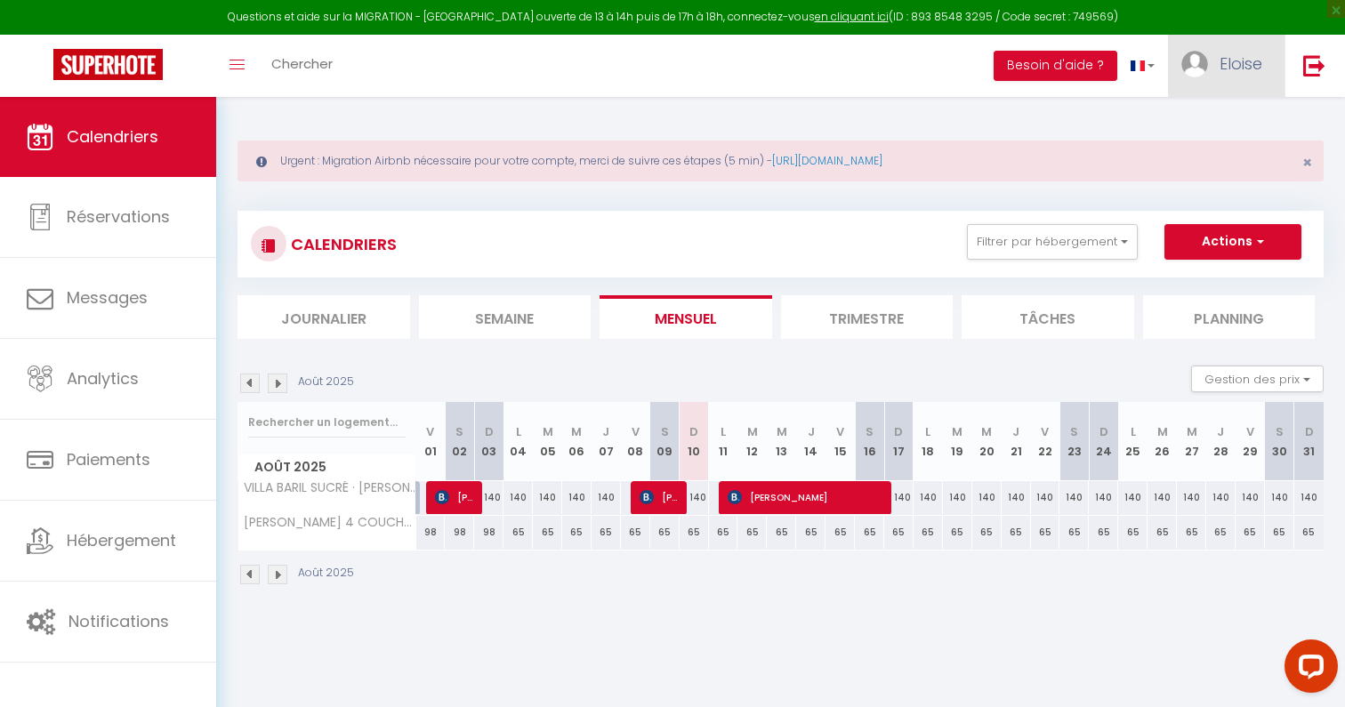
click at [1246, 69] on span "Eloise" at bounding box center [1240, 63] width 43 height 22
click at [1226, 128] on link "Paramètres" at bounding box center [1213, 123] width 132 height 30
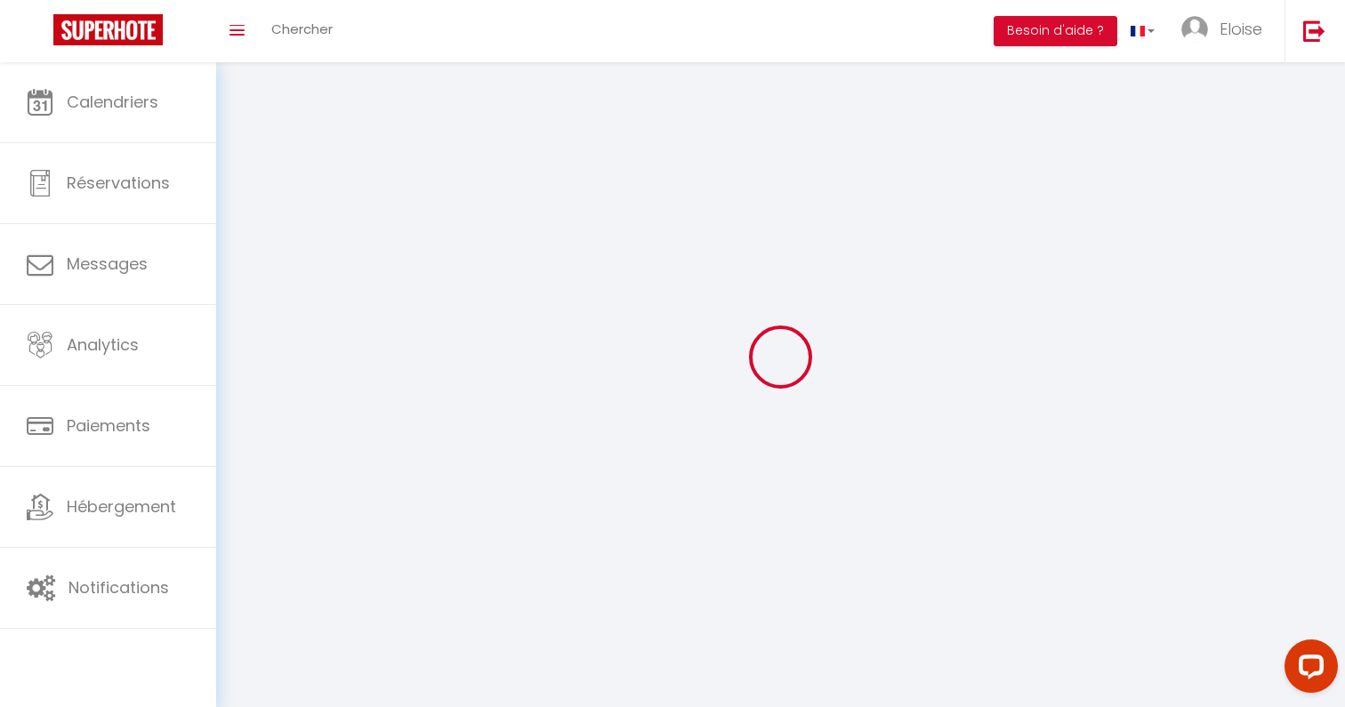
type input "Eloise"
type input "Techer"
type input "0693621771"
type input "[STREET_ADDRESS]"
type input "97438"
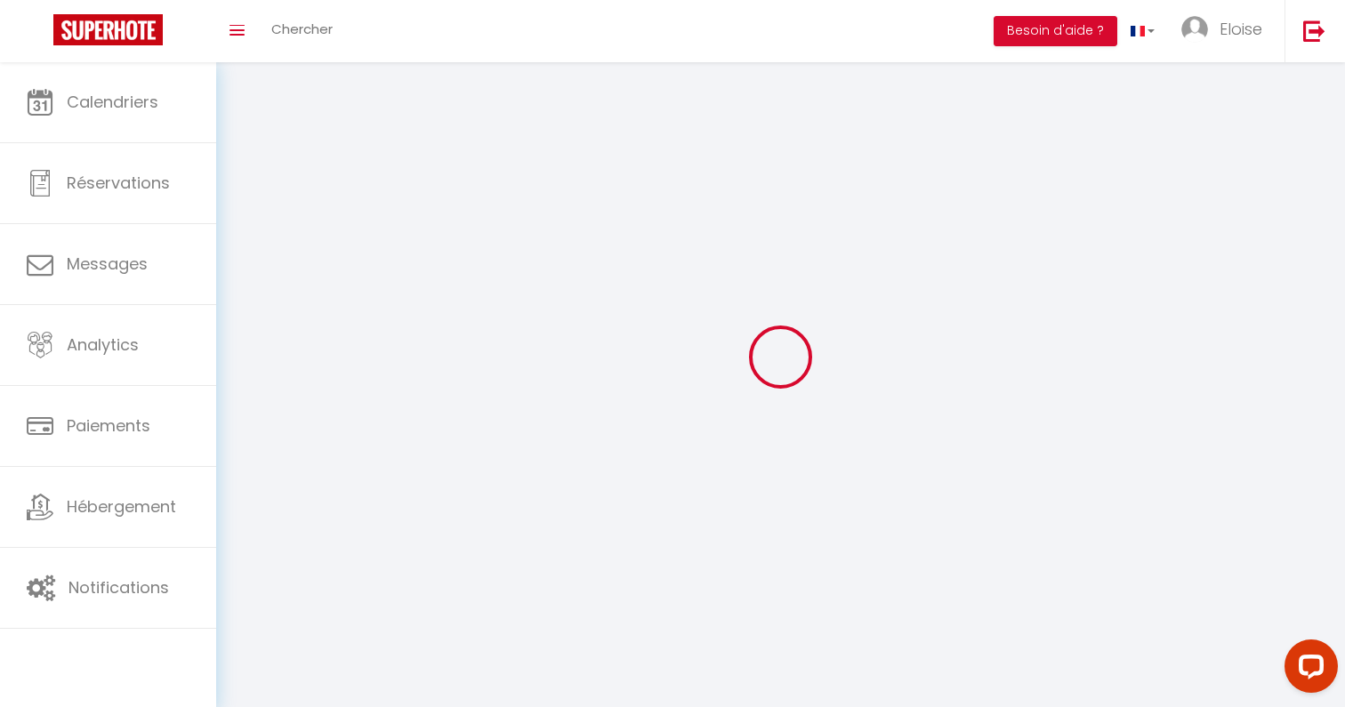
type input "SAINTE MARIE"
type input "2IfRDrCKnyDUM6xj8MLbMNOV2"
type input "1uACO6hPXAlmRTpisnVJyHHU7"
type input "2IfRDrCKnyDUM6xj8MLbMNOV2"
type input "1uACO6hPXAlmRTpisnVJyHHU7"
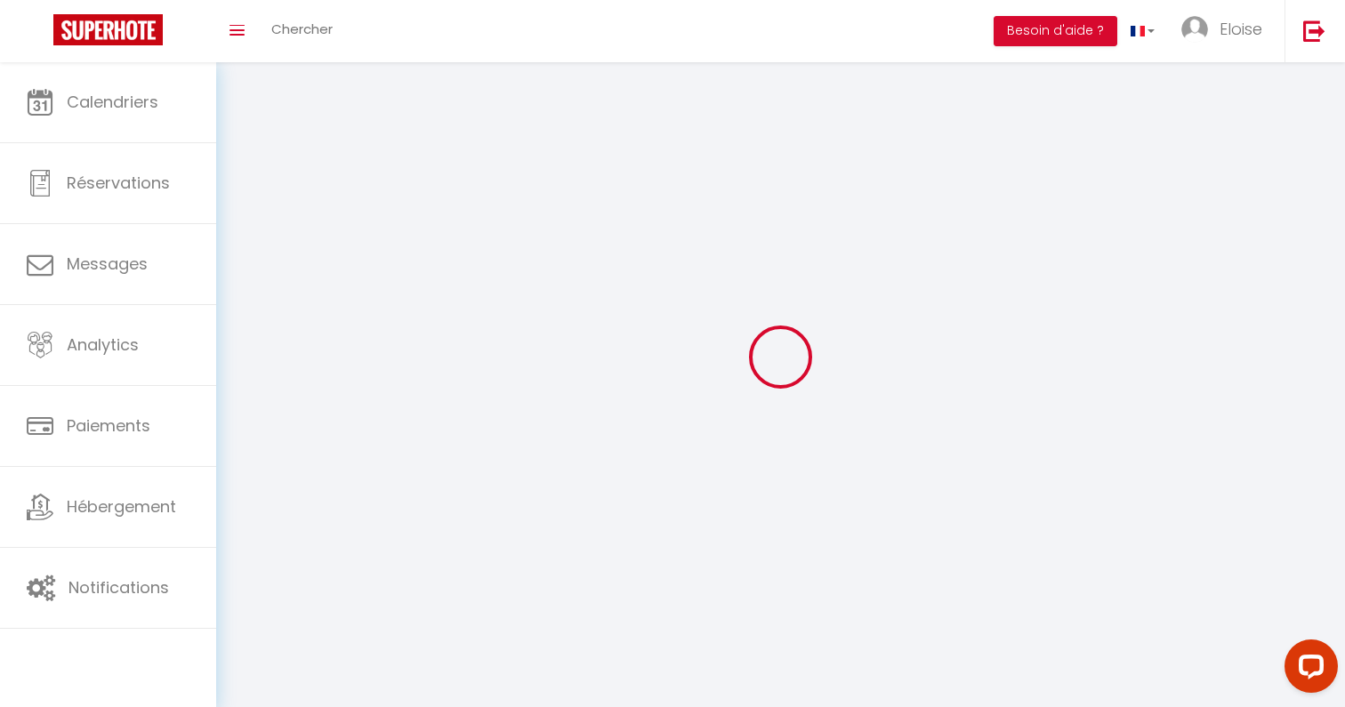
type input "[URL][DOMAIN_NAME]"
select select "28"
select select "fr"
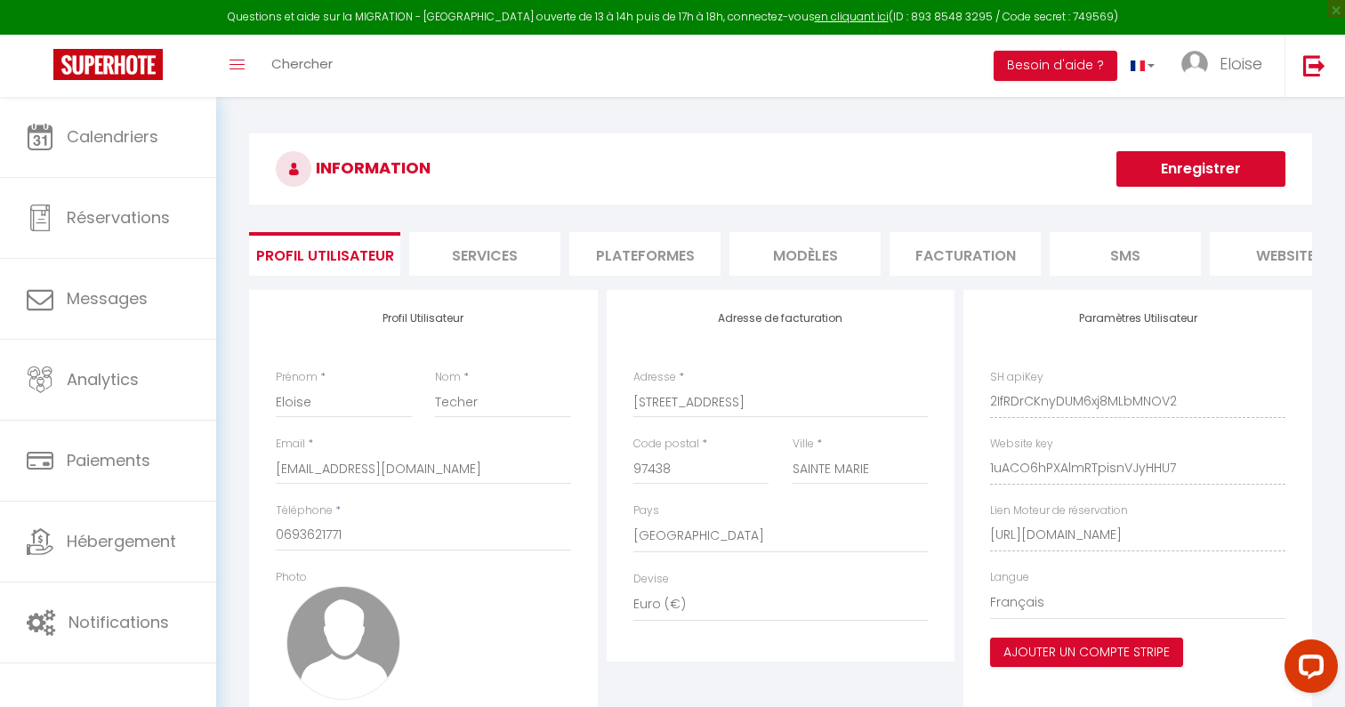
click at [595, 249] on li "Plateformes" at bounding box center [644, 254] width 151 height 44
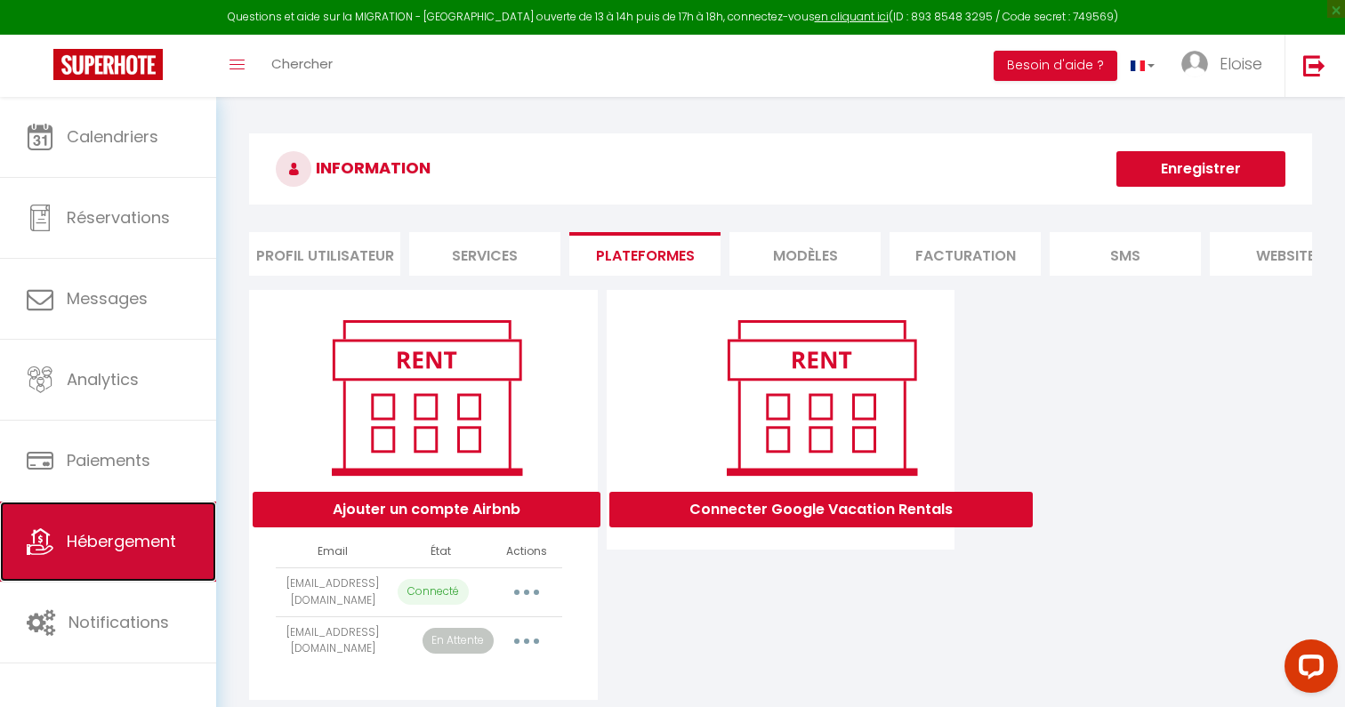
click at [166, 559] on link "Hébergement" at bounding box center [108, 542] width 216 height 80
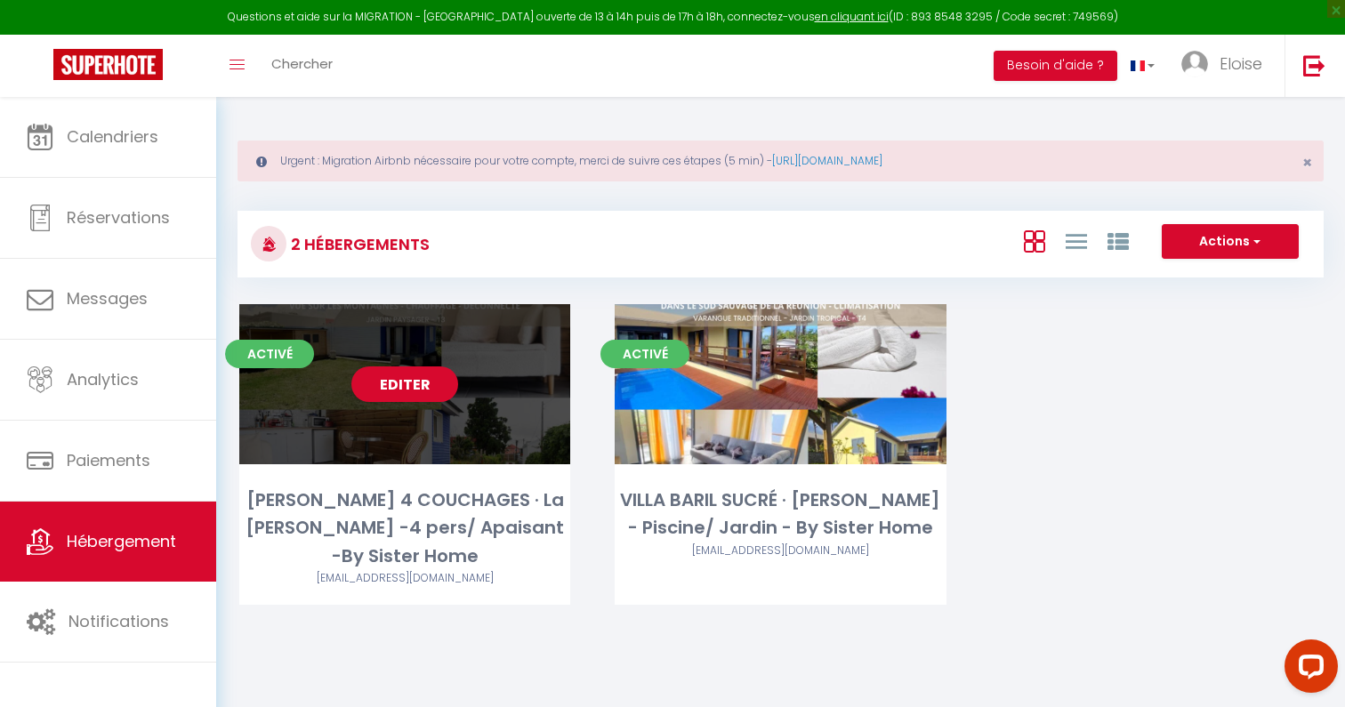
click at [414, 379] on link "Editer" at bounding box center [404, 384] width 107 height 36
select select "3"
select select "2"
select select "1"
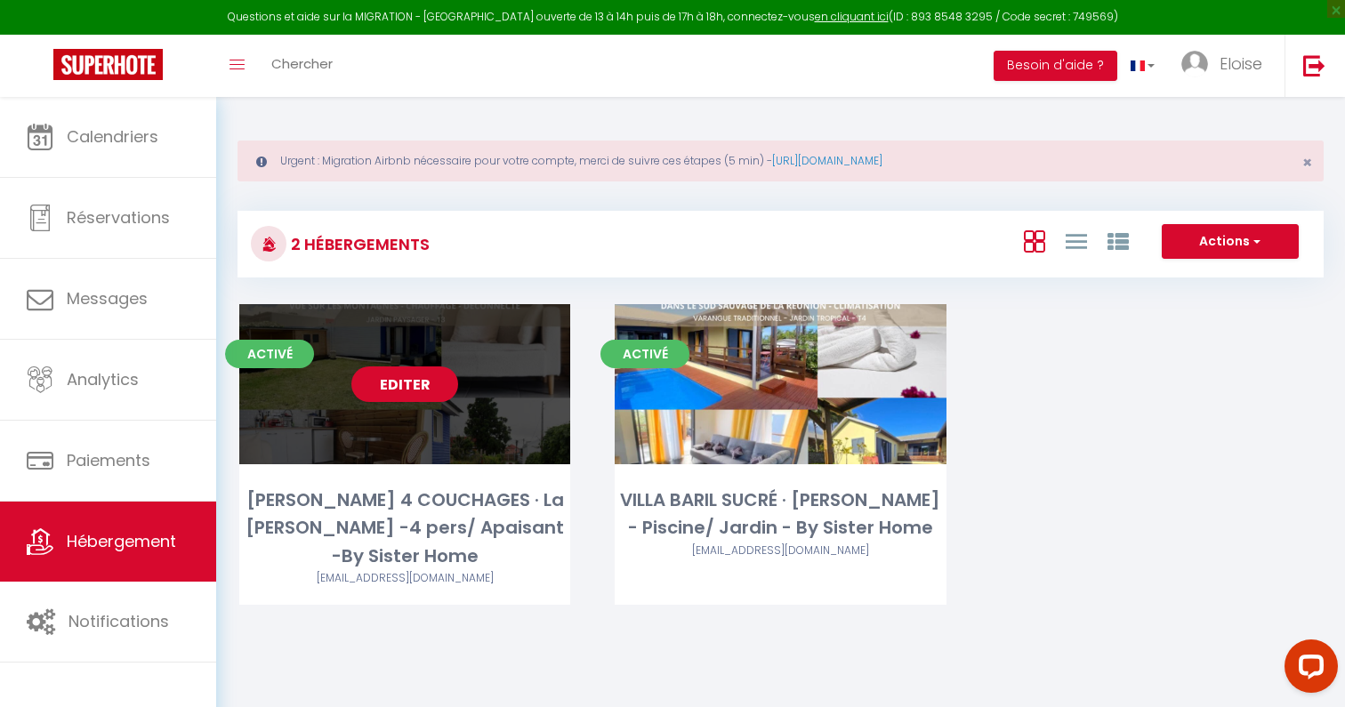
select select "28"
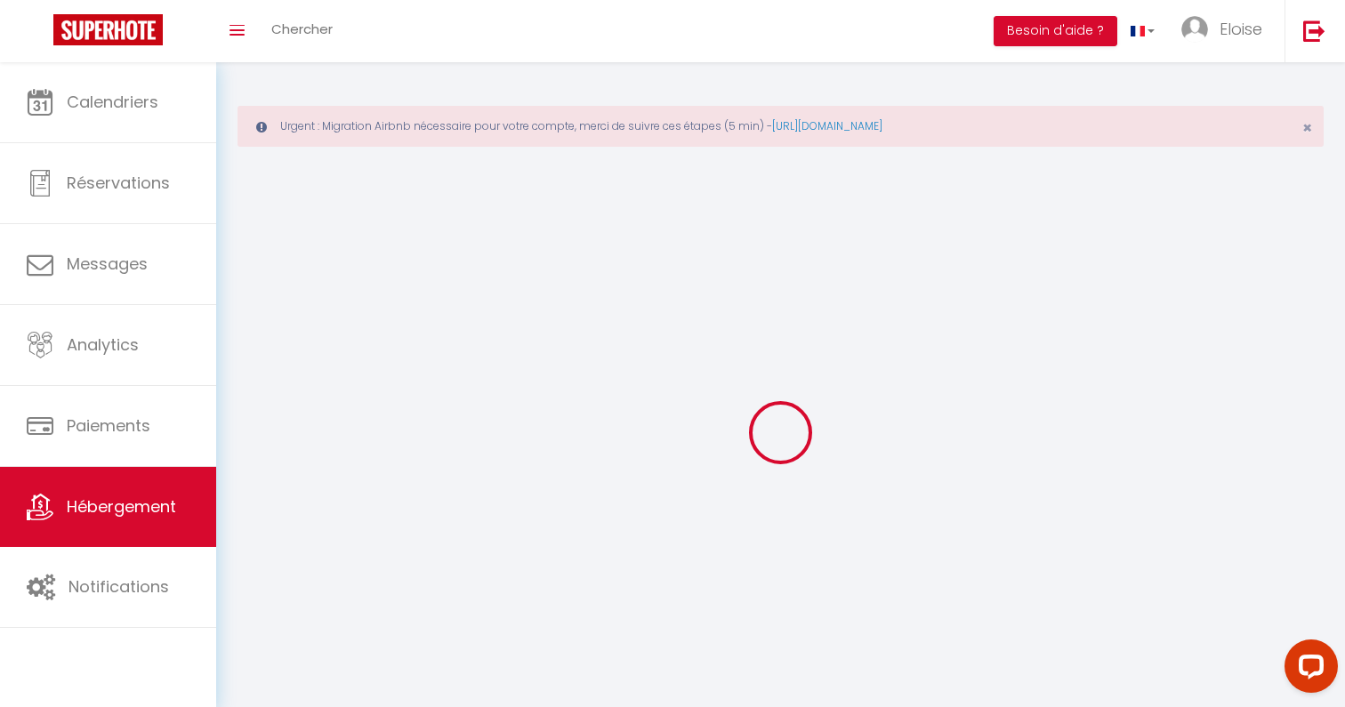
select select
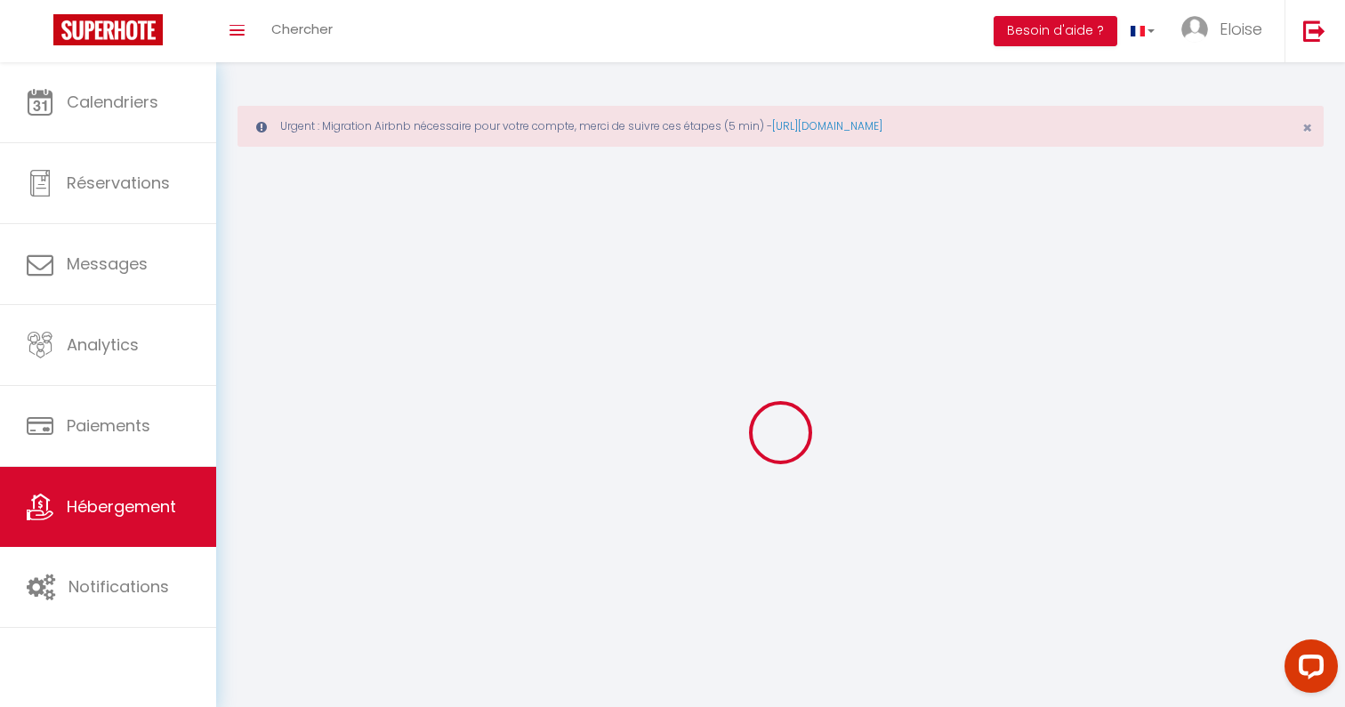
select select
checkbox input "false"
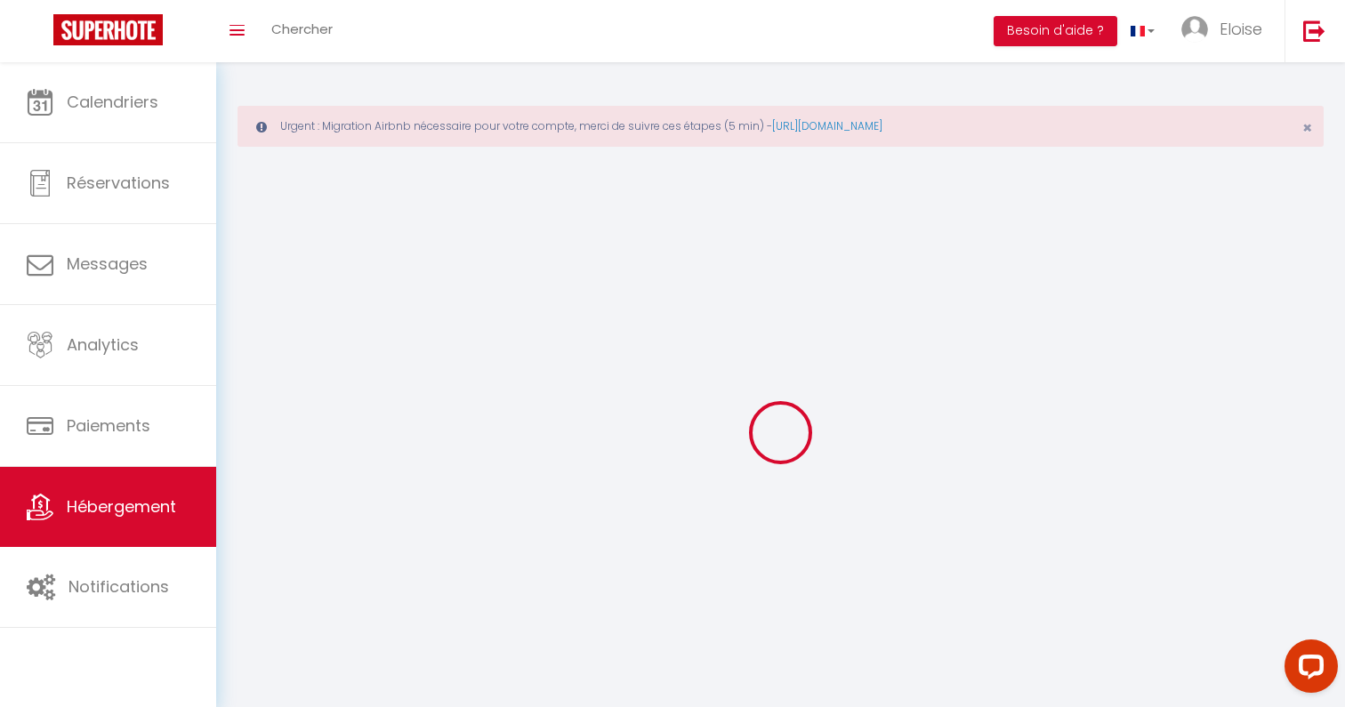
select select
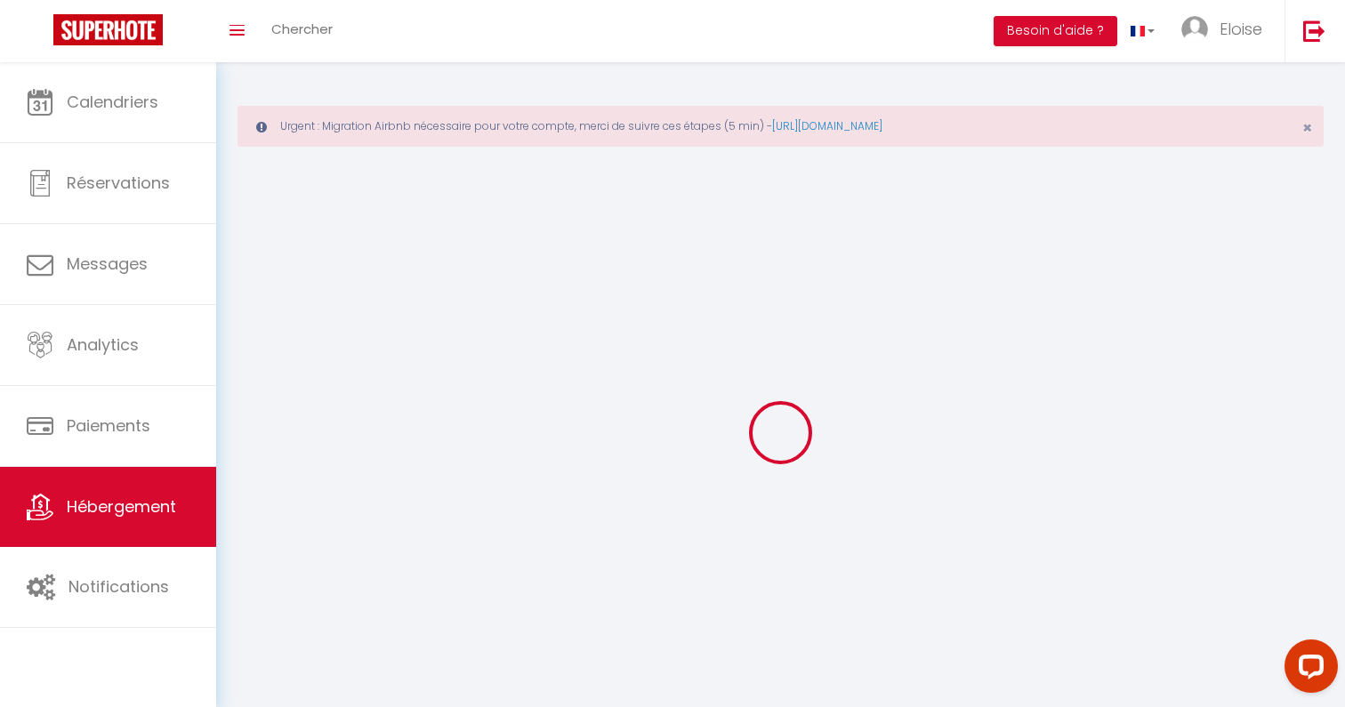
select select
checkbox input "false"
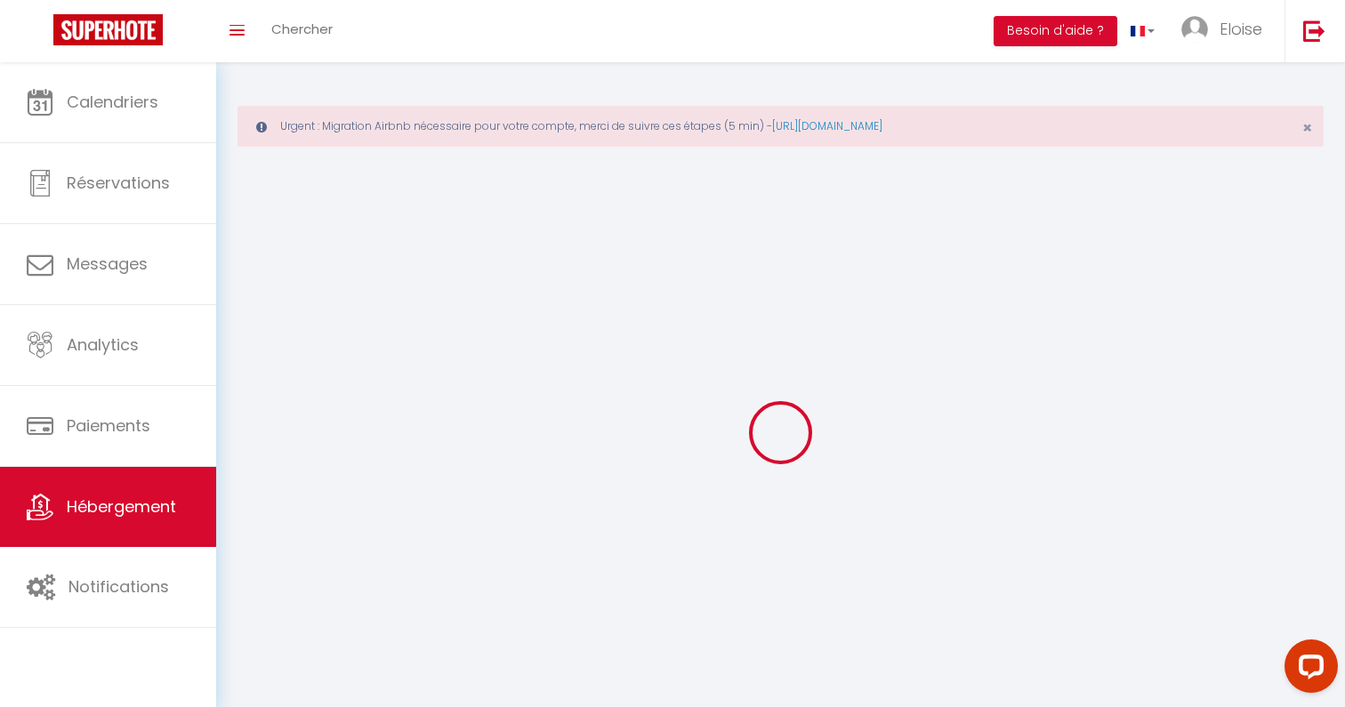
checkbox input "false"
select select
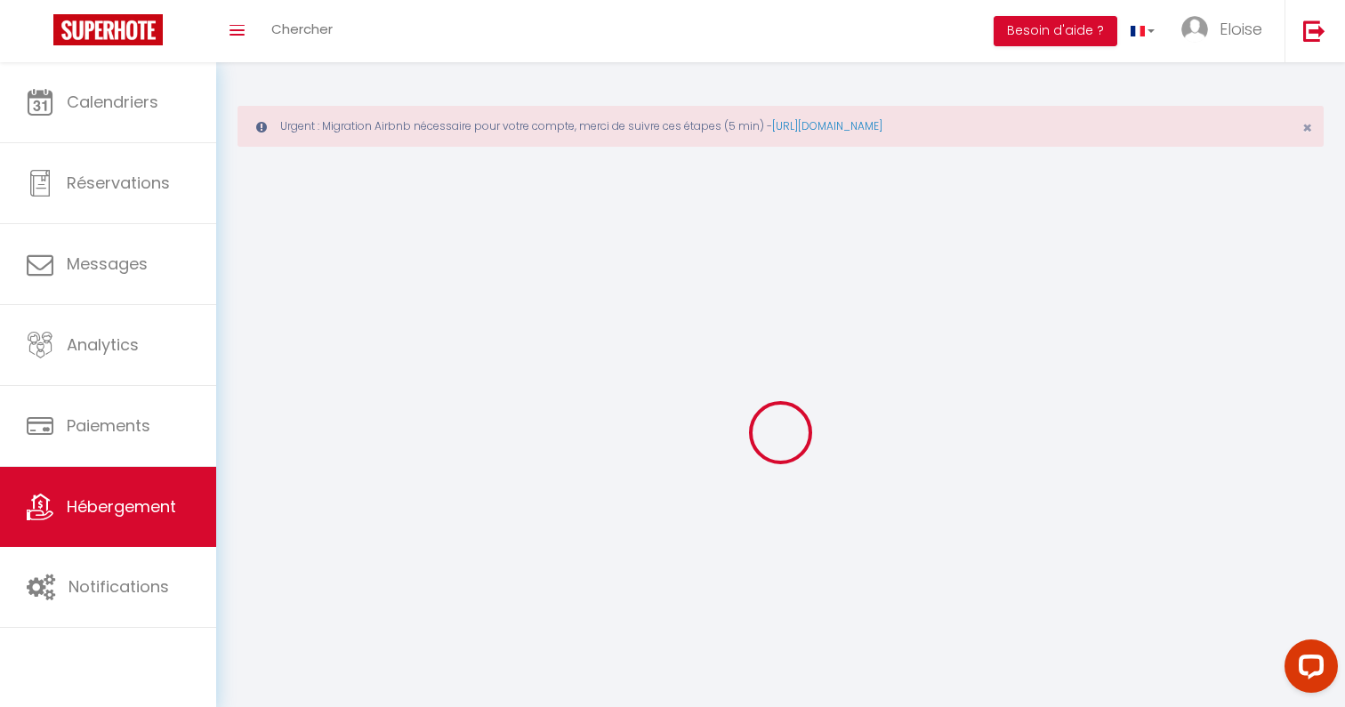
select select
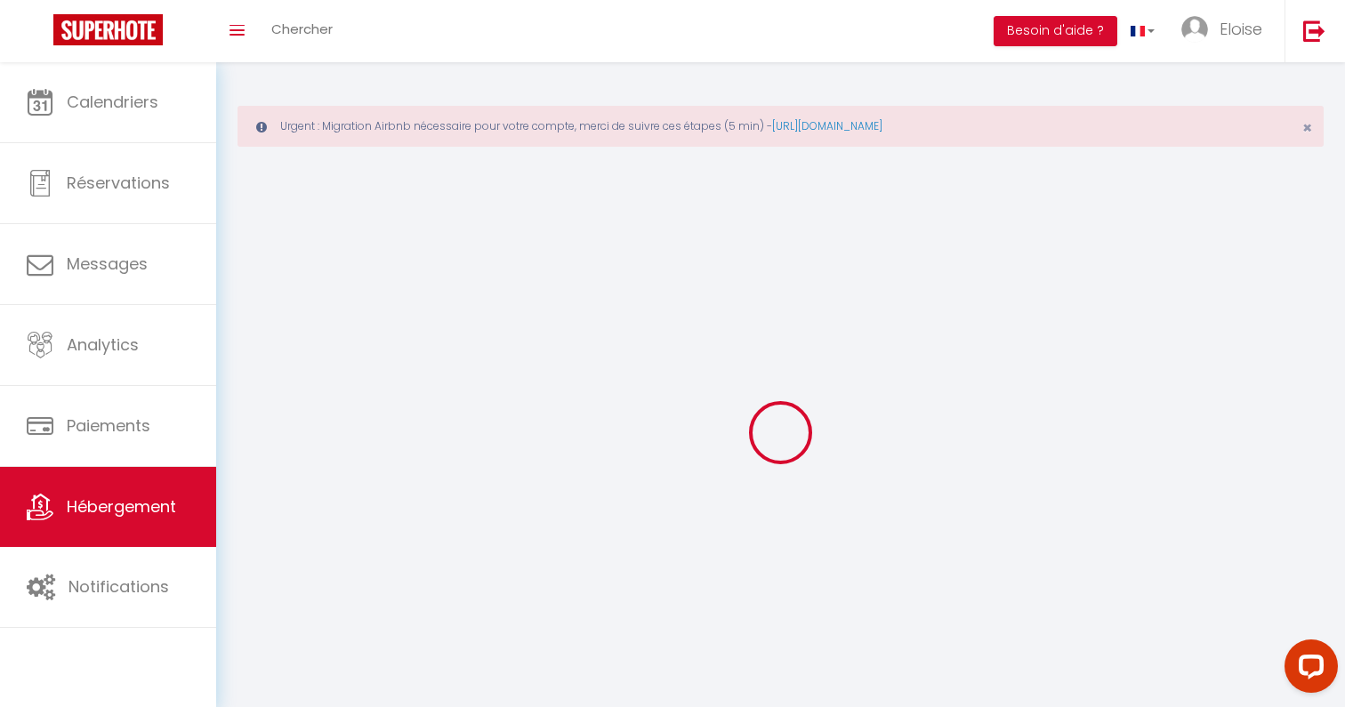
checkbox input "false"
select select
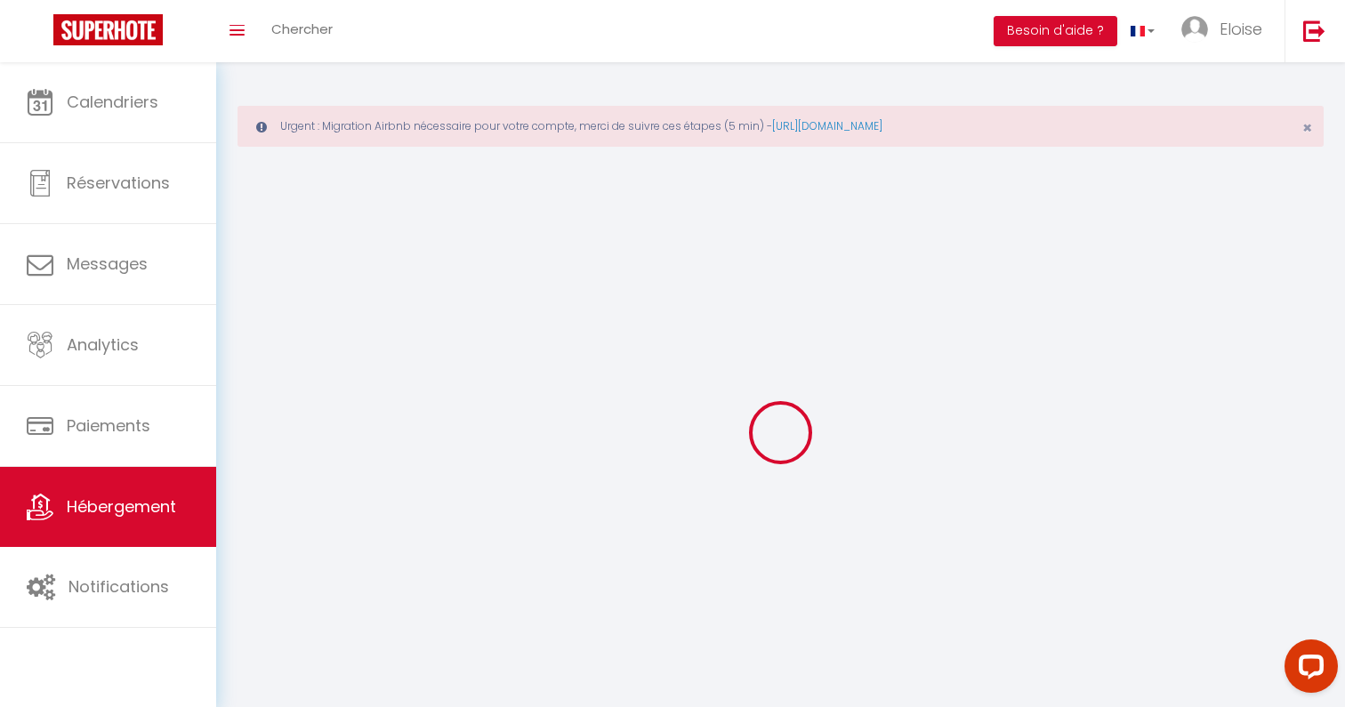
select select
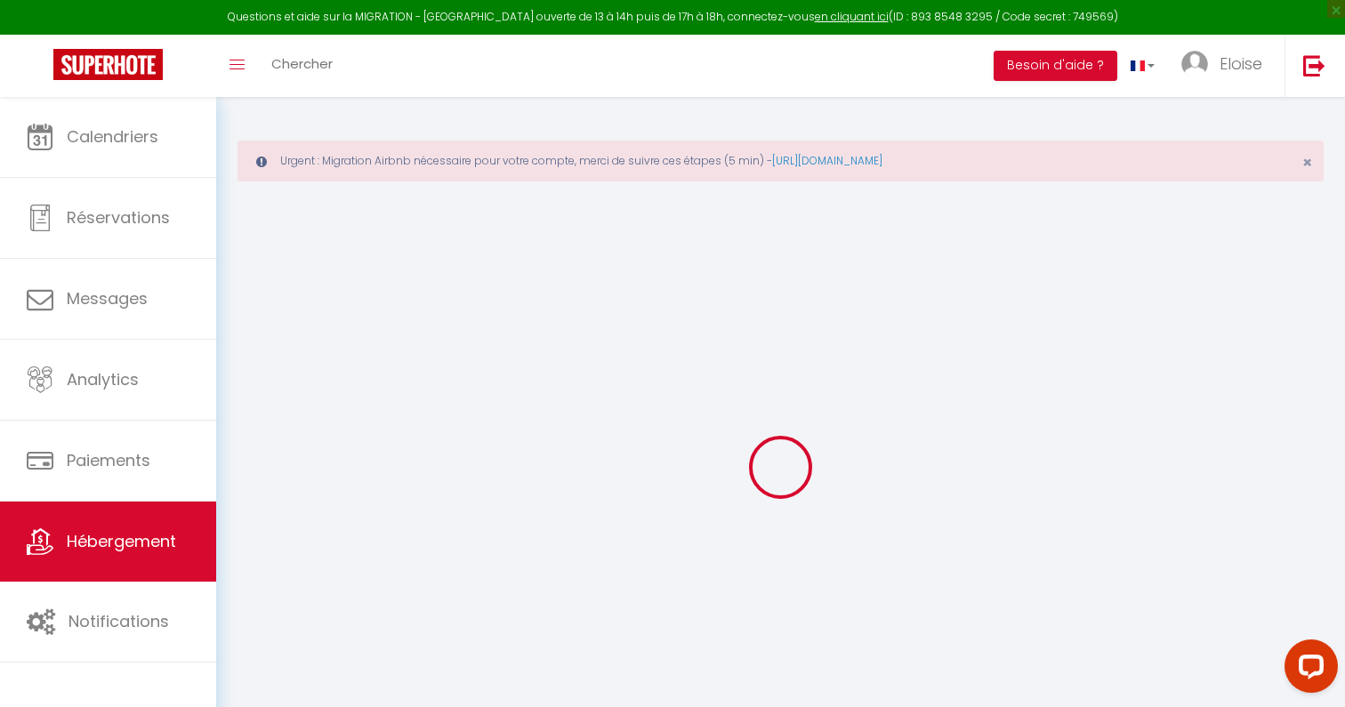
select select
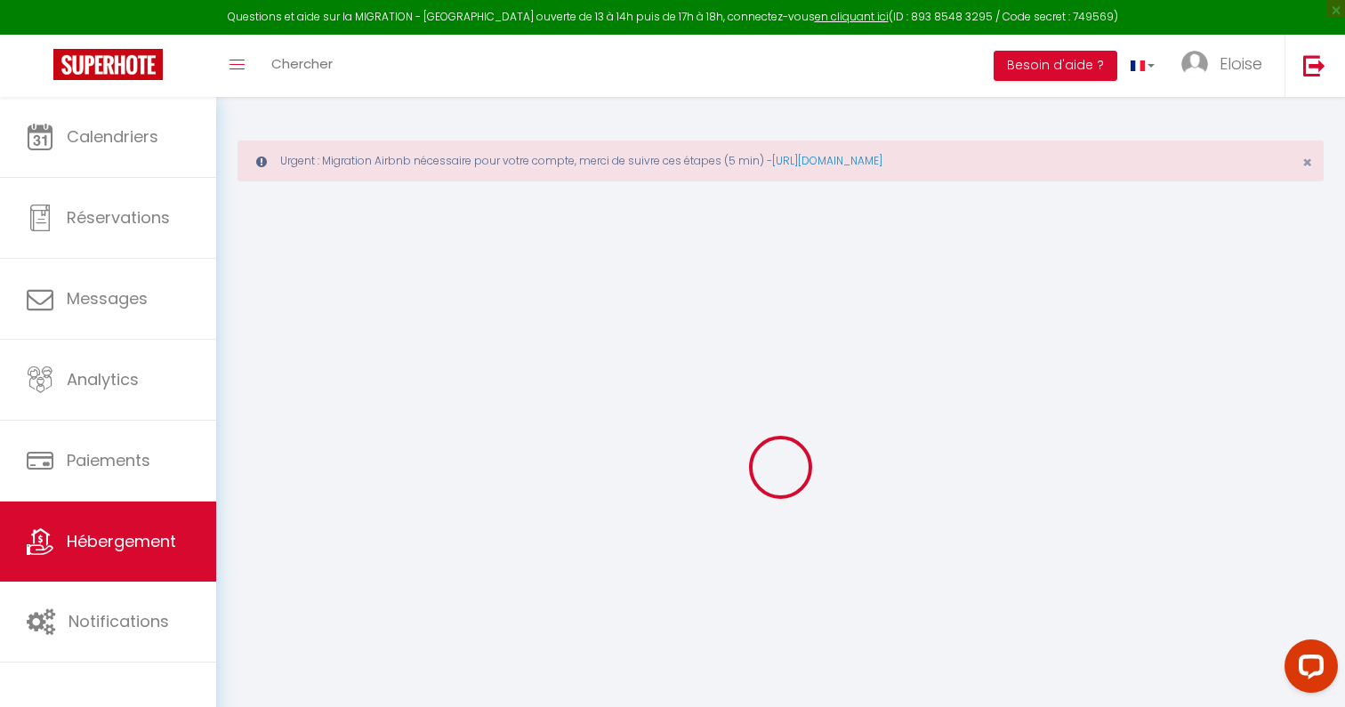
select select
checkbox input "false"
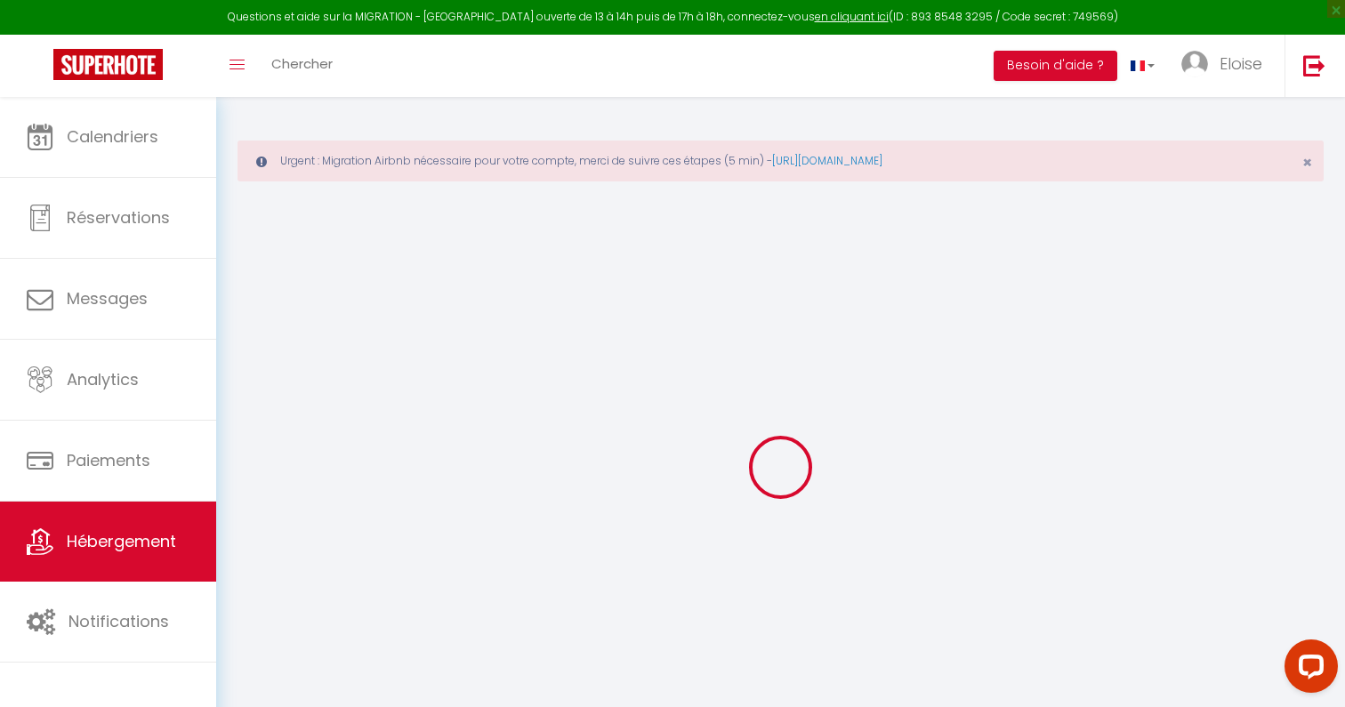
select select
type input "[PERSON_NAME] 4 COUCHAGES · La [PERSON_NAME] -4 pers/ Apaisant -By Sister Home"
type input "[PERSON_NAME]"
select select "2"
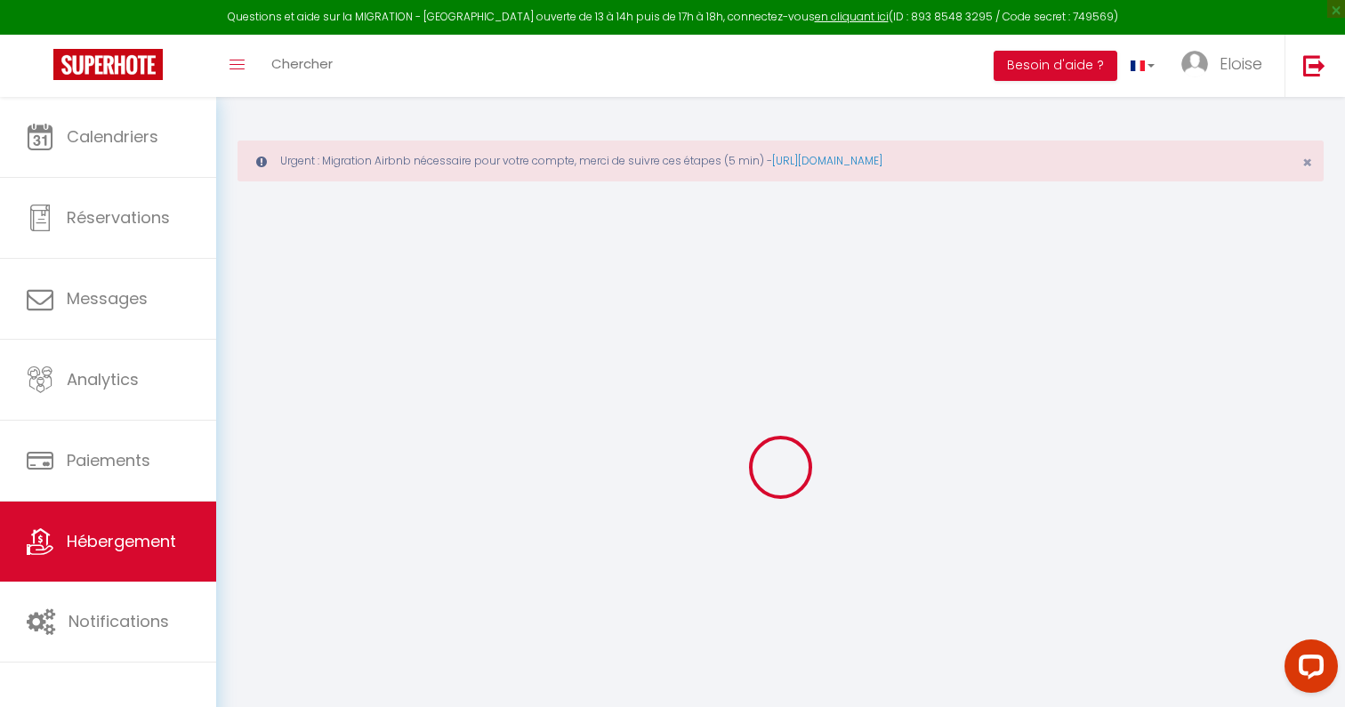
type input "114"
type input "10"
type input "40"
select select
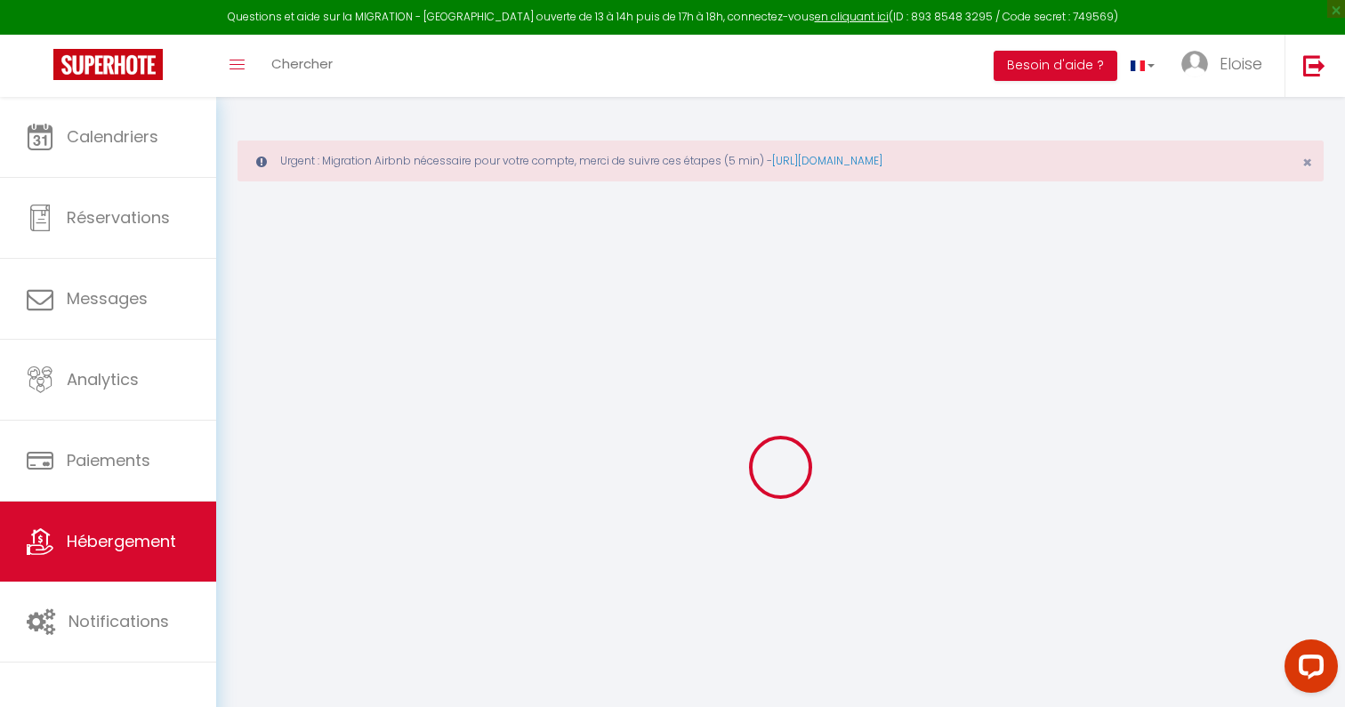
select select
type input "97430"
type input "Le Tampon"
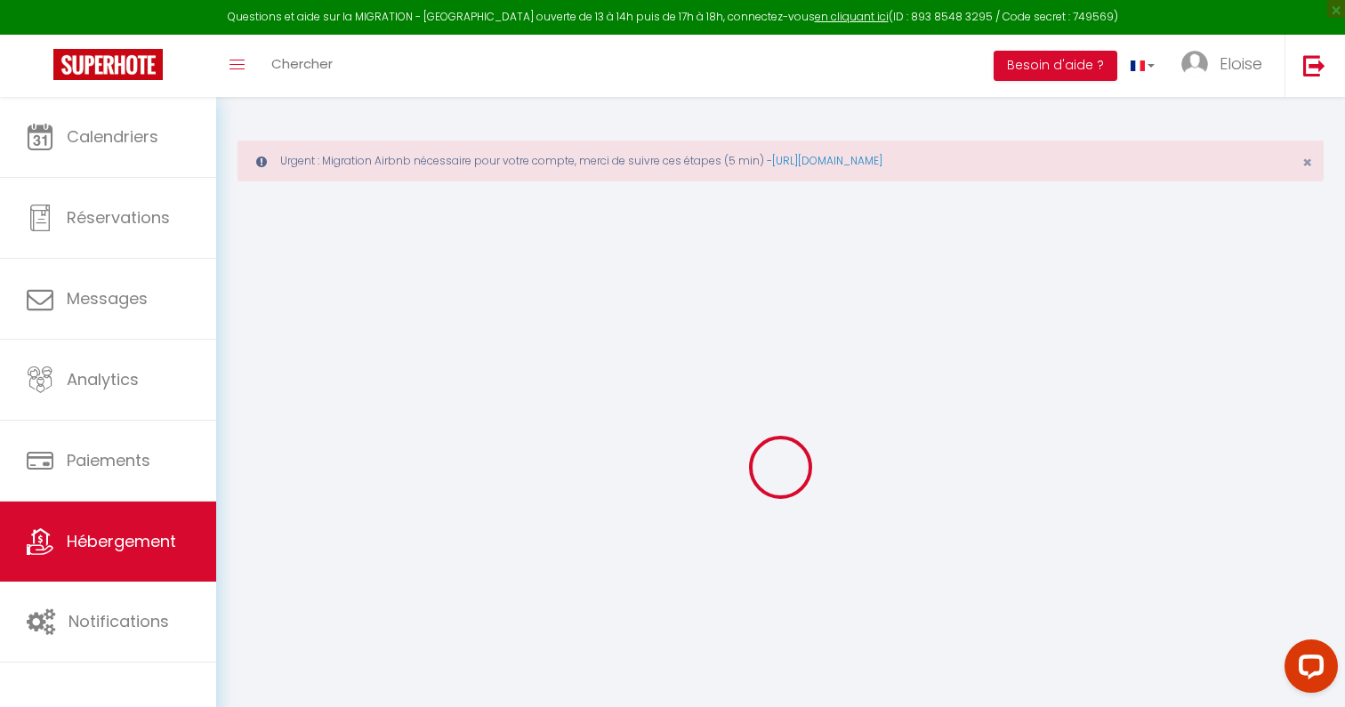
select select "177"
type input "[EMAIL_ADDRESS][DOMAIN_NAME]"
select select
checkbox input "false"
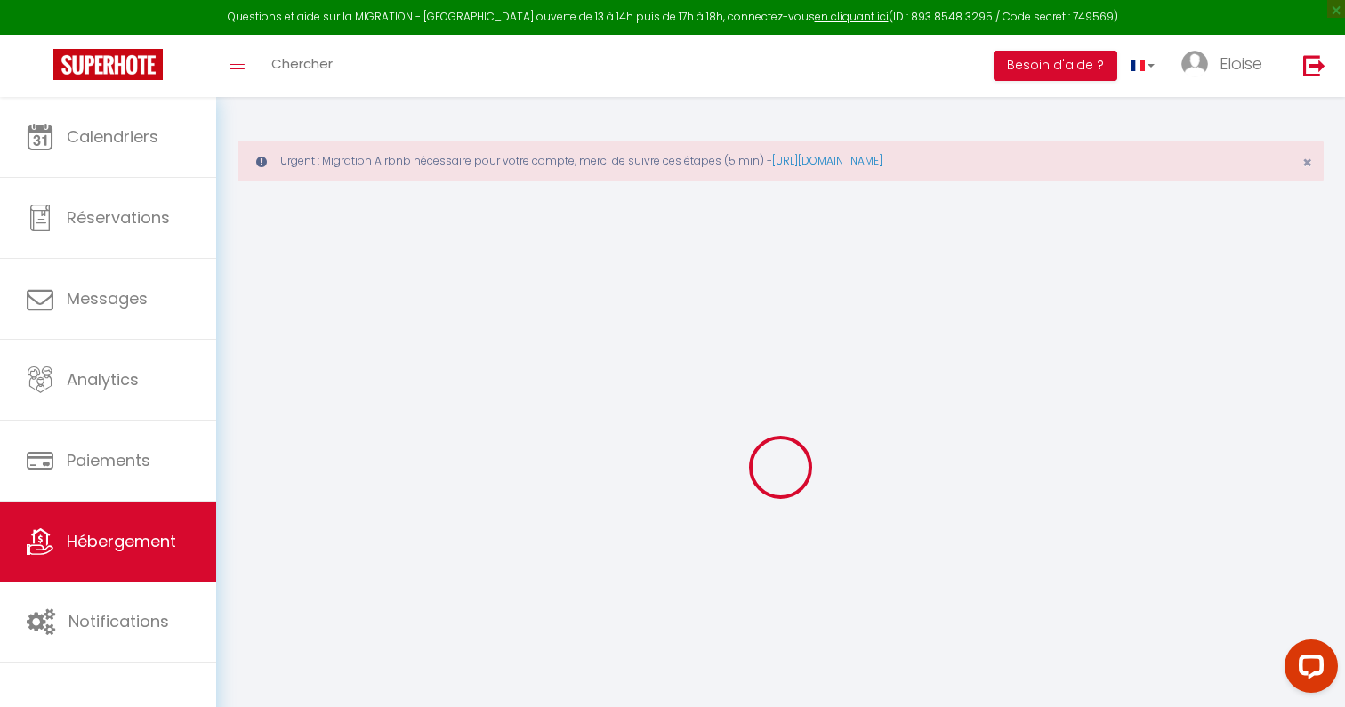
checkbox input "false"
type input "0"
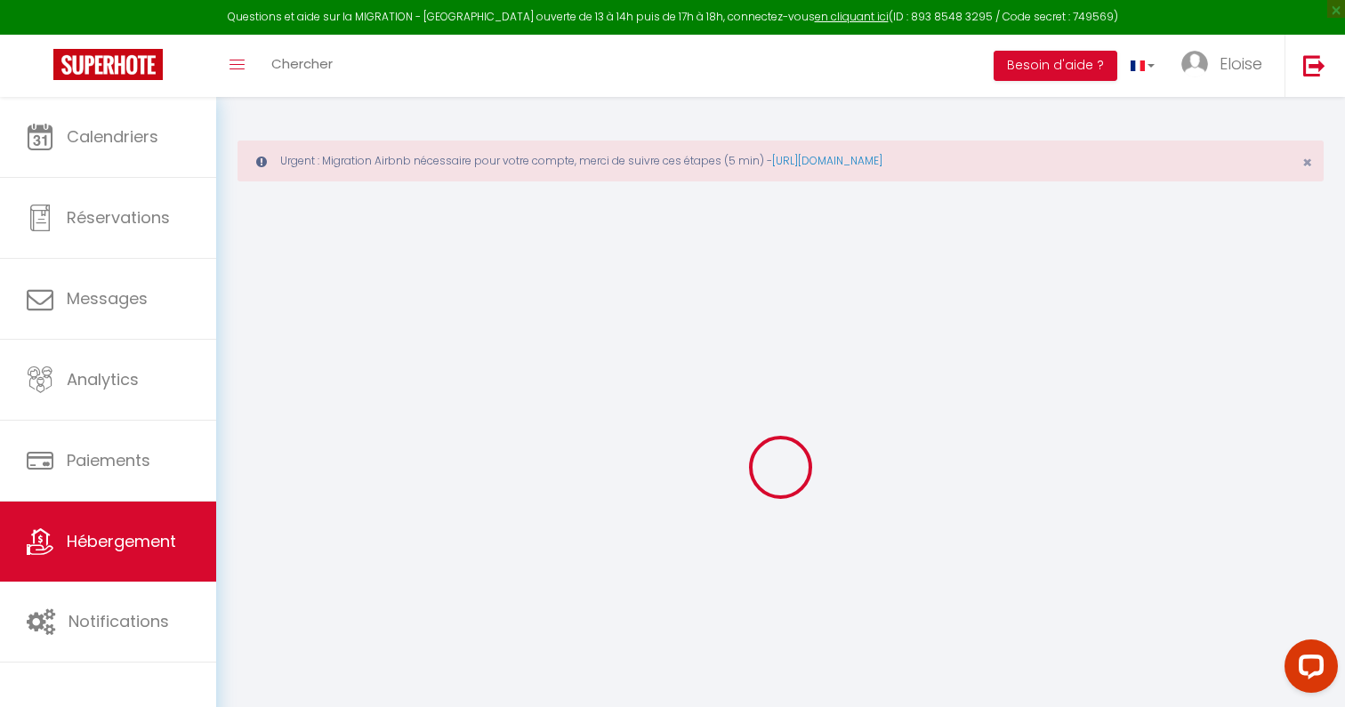
type input "0"
select select
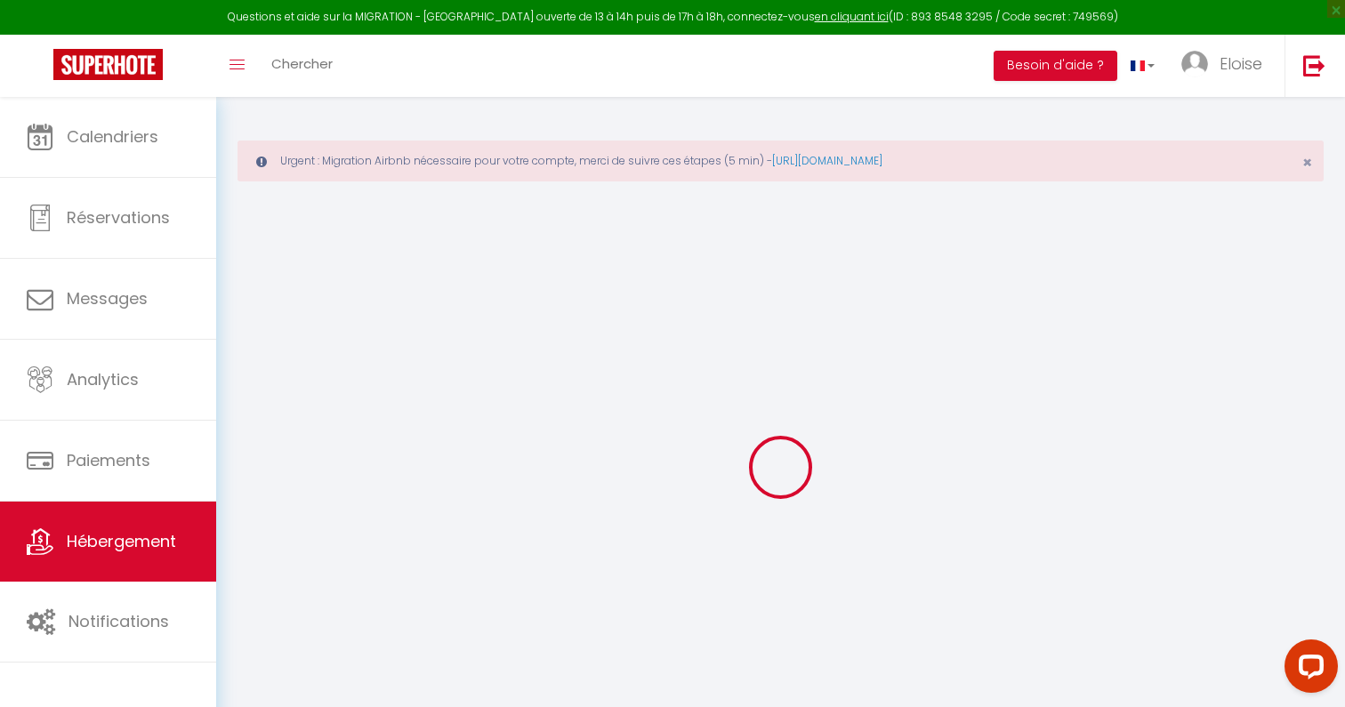
select select
checkbox input "false"
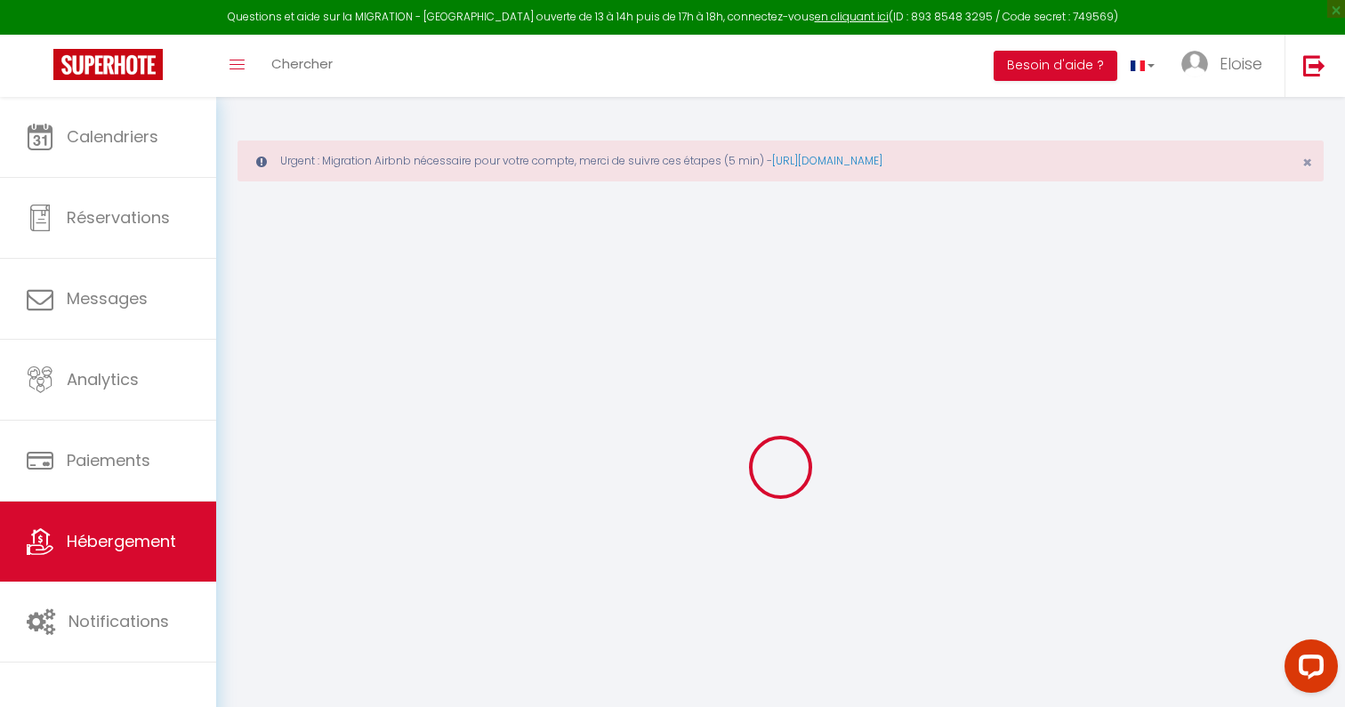
checkbox input "false"
select select
select select "+ 5 %"
select select "+ 21 %"
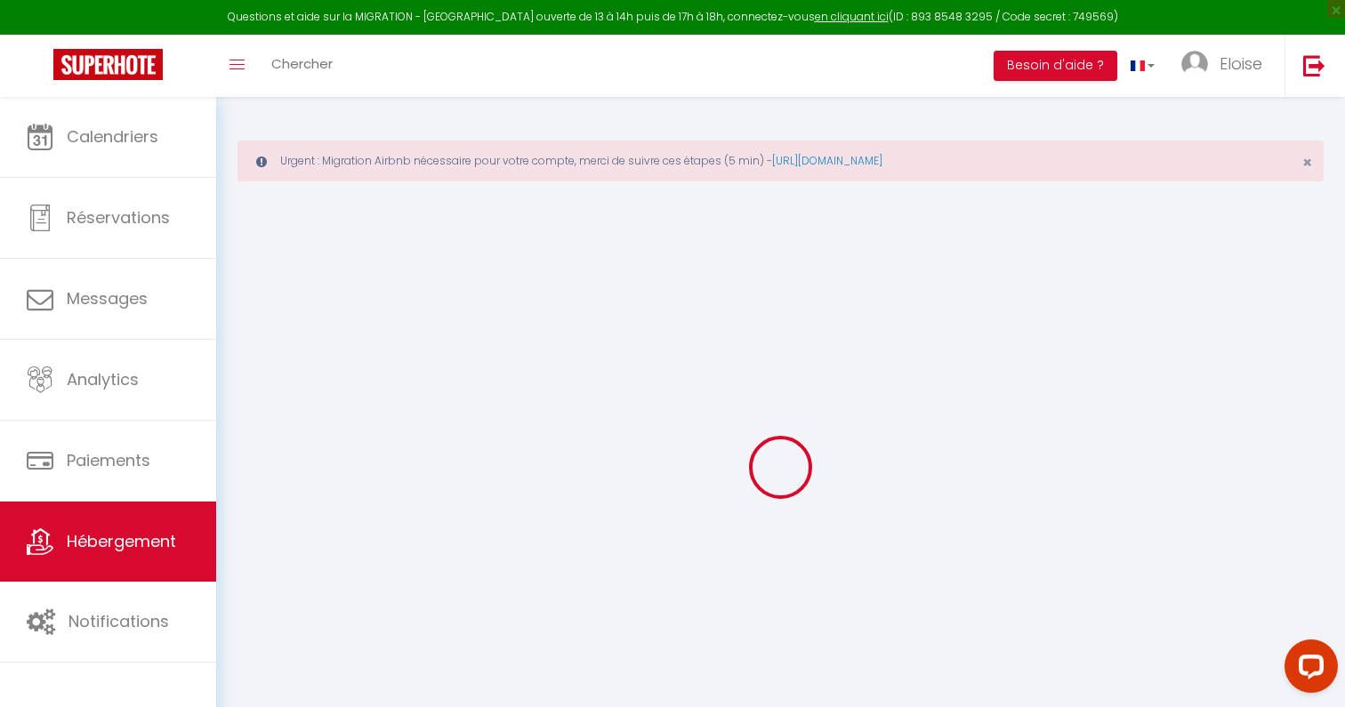
select select "+ 3 %"
select select
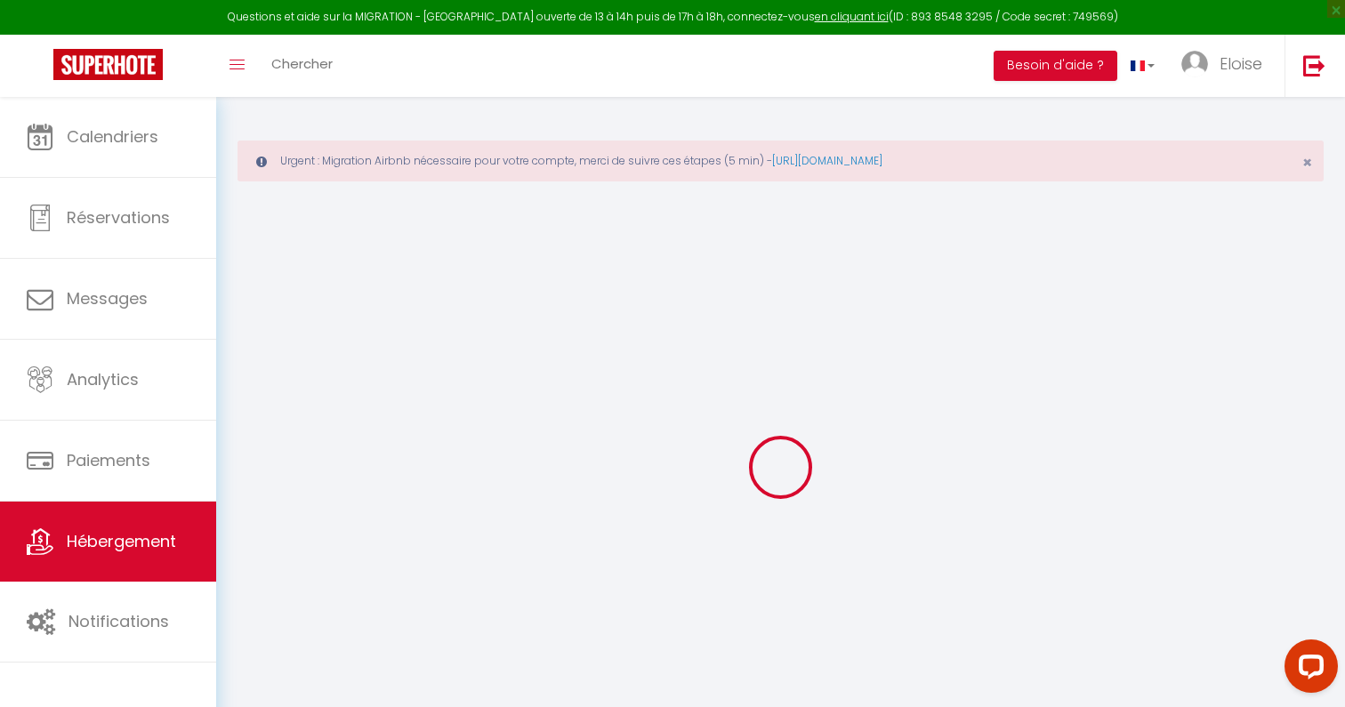
select select
checkbox input "false"
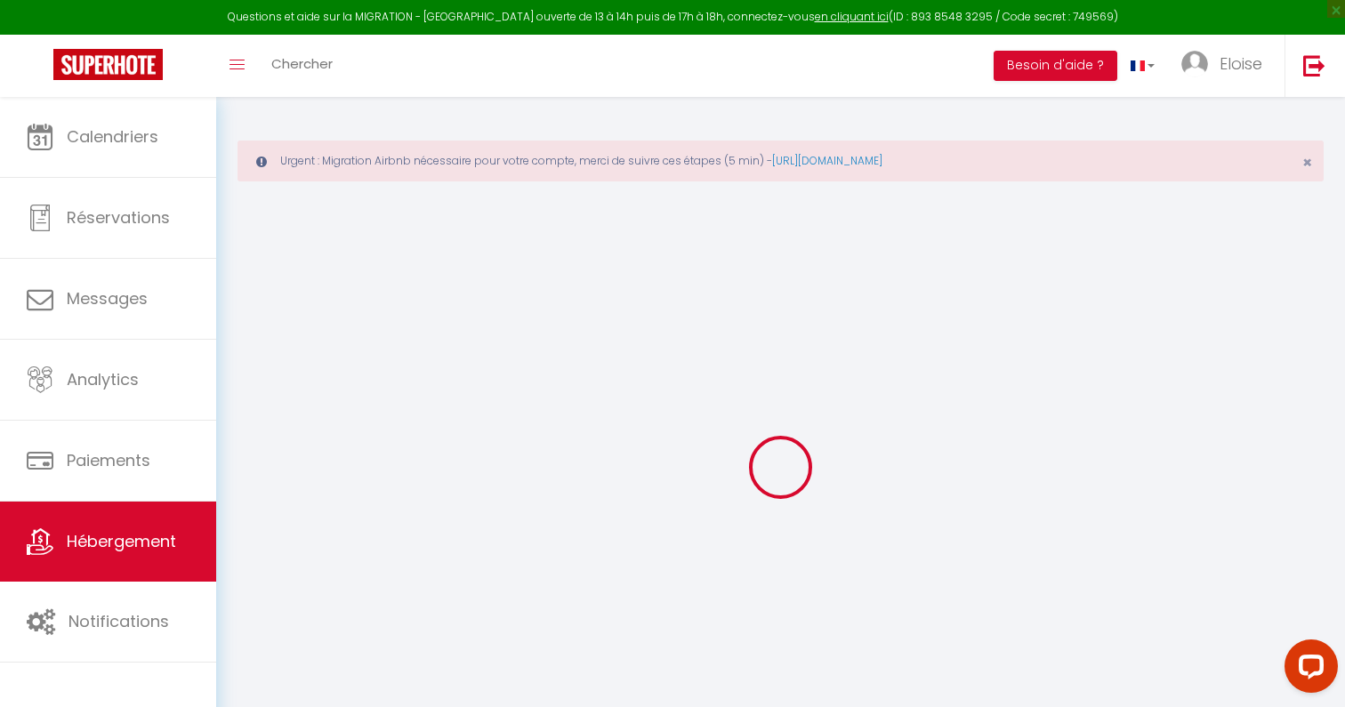
select select
select select "14:00"
select select
select select "11:00"
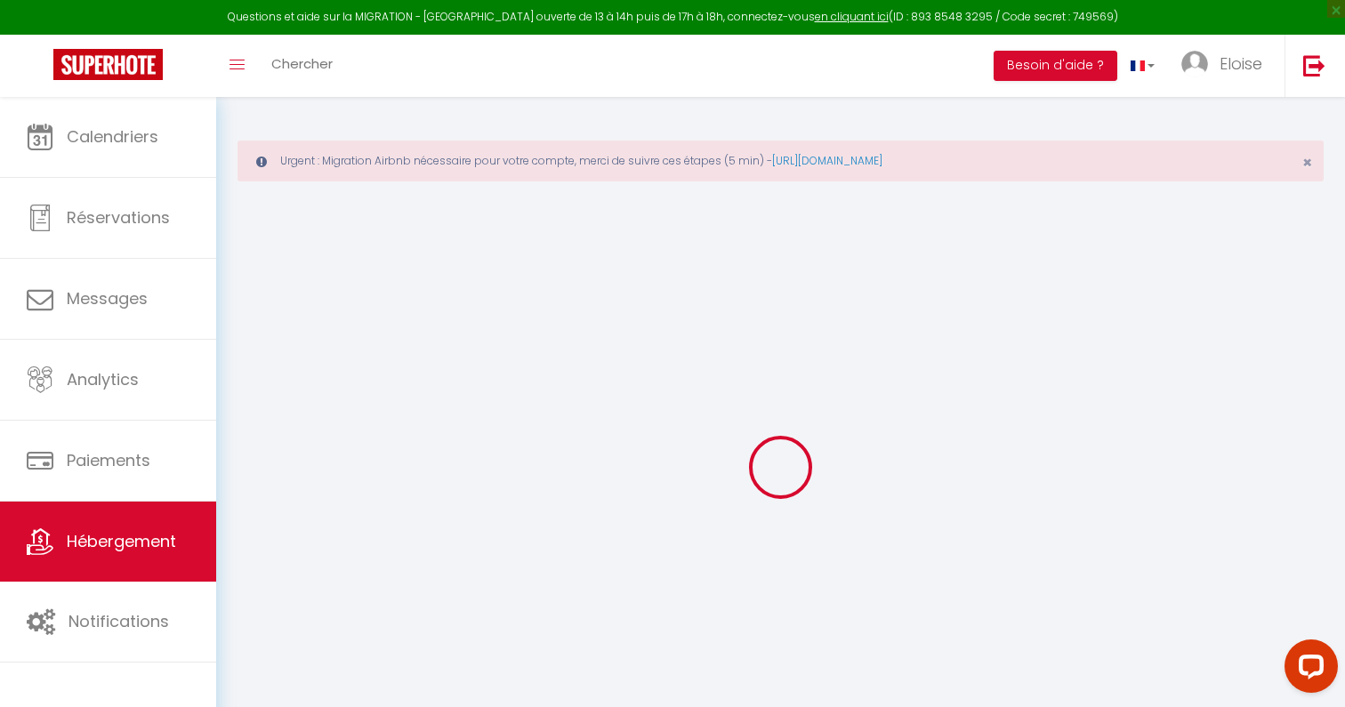
select select "30"
select select "120"
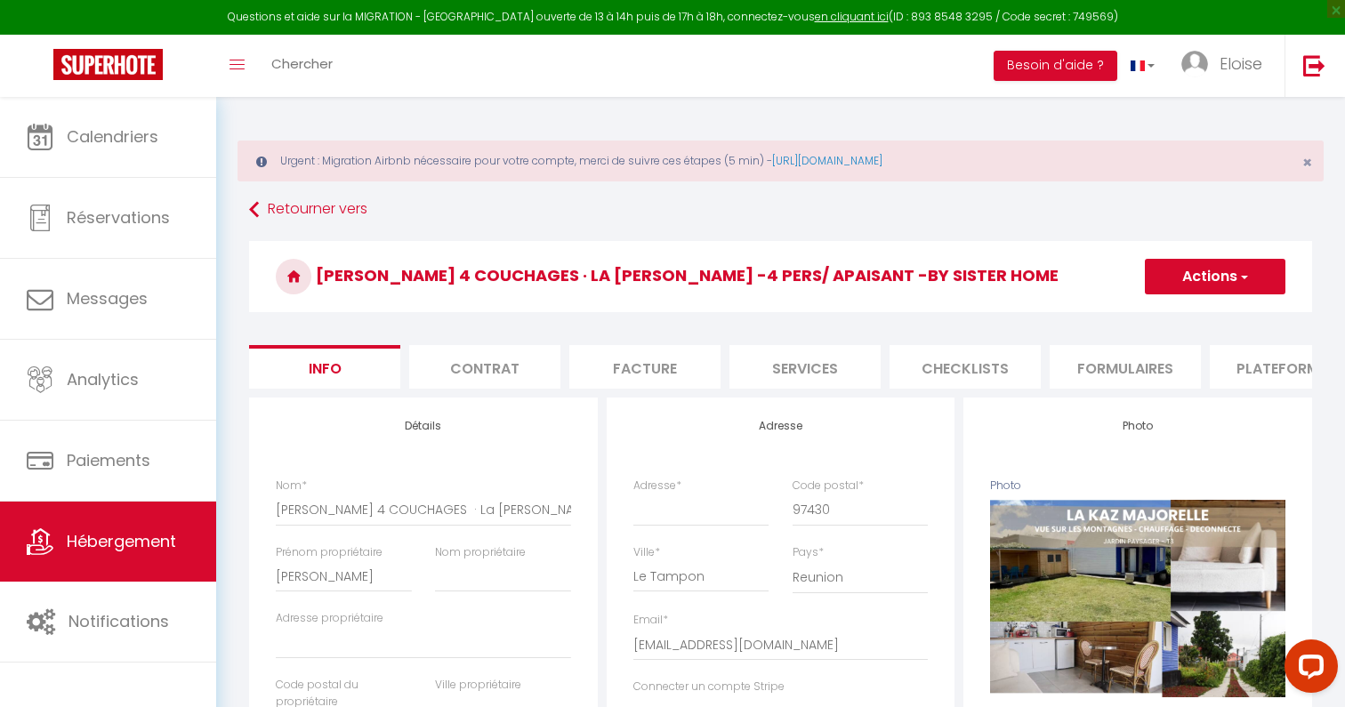
click at [1239, 376] on li "Plateformes" at bounding box center [1284, 367] width 151 height 44
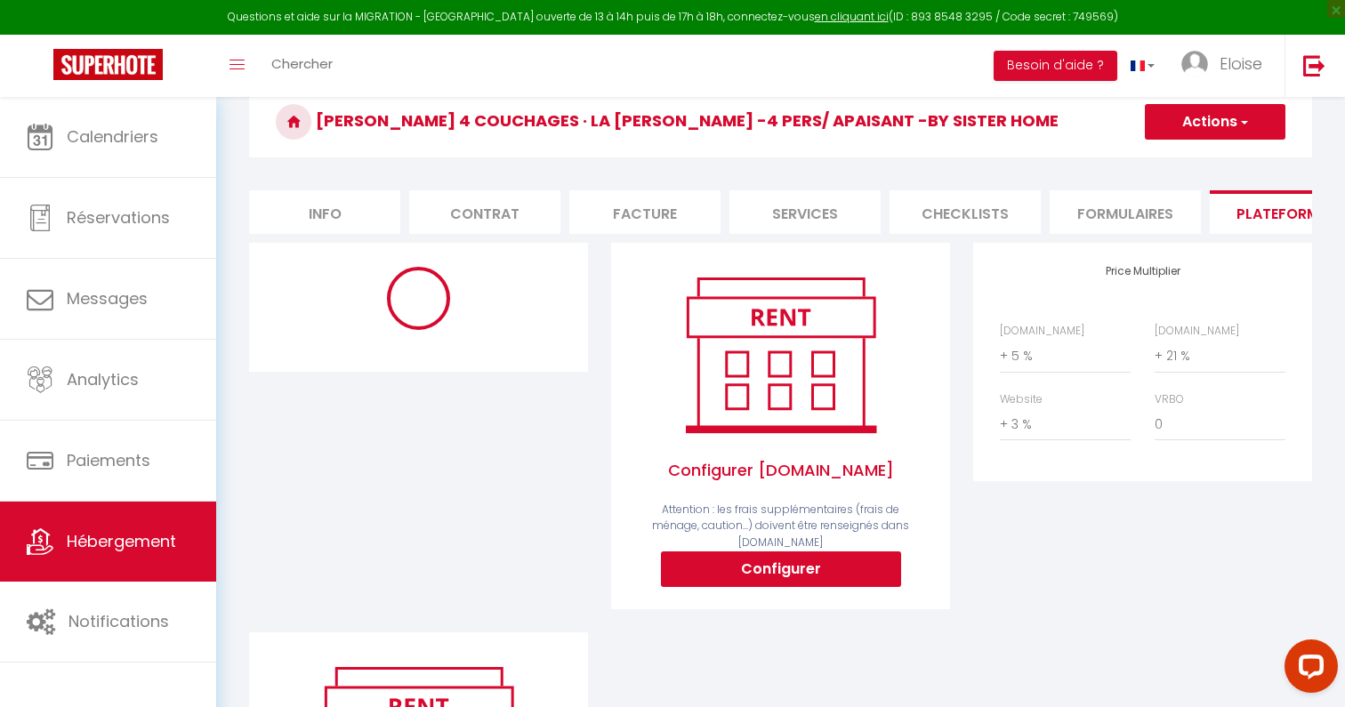
select select "8424-1015586129324011062"
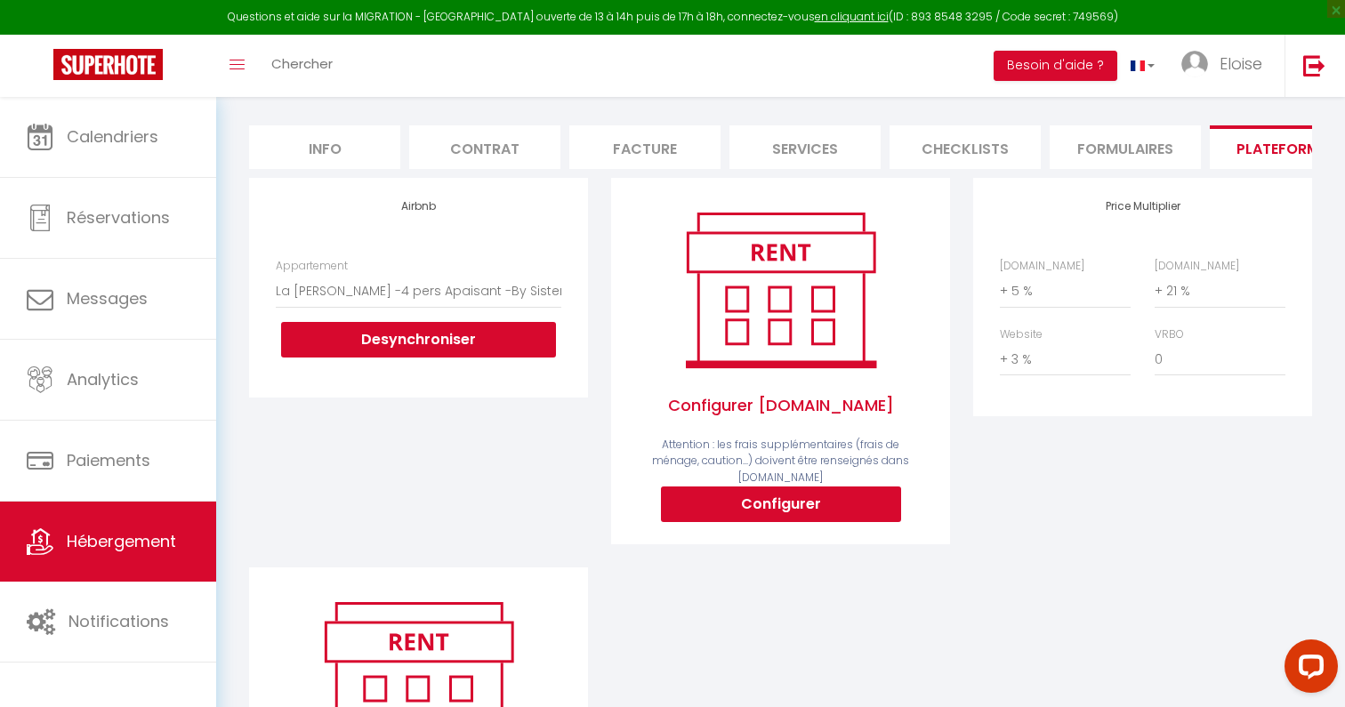
scroll to position [219, 0]
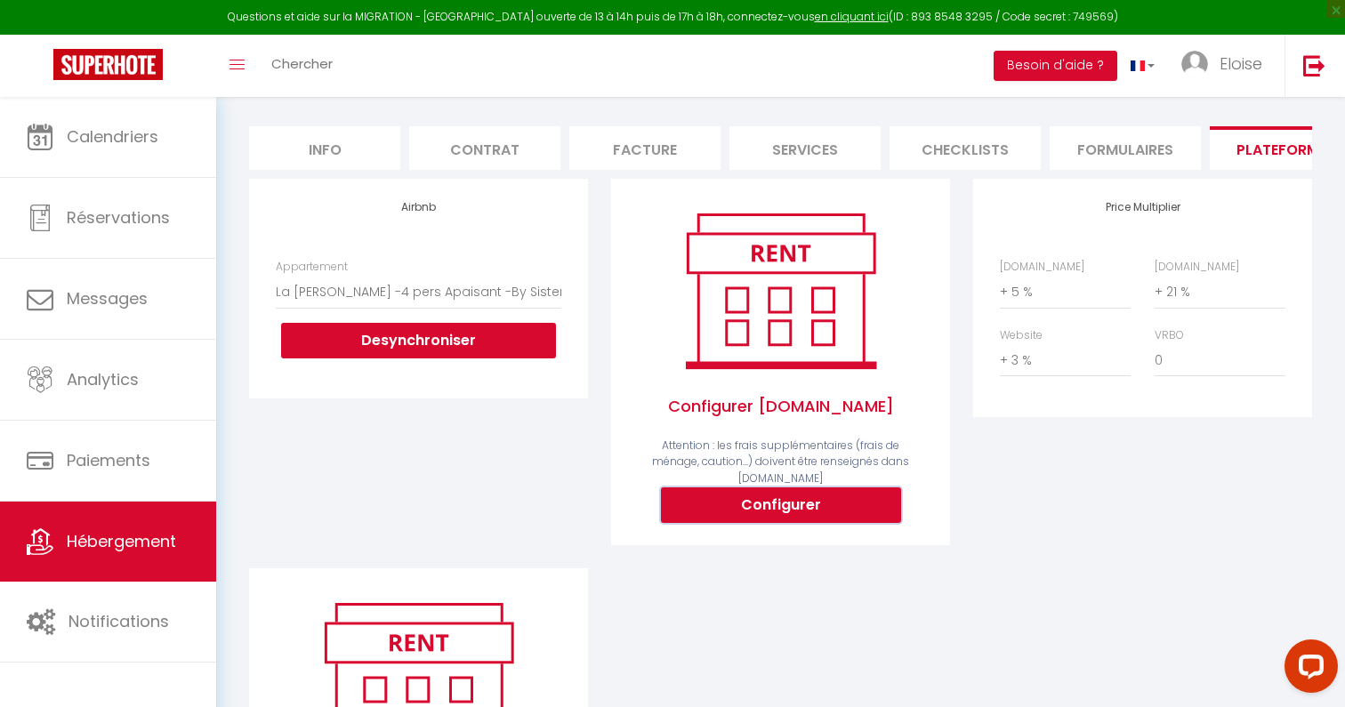
click at [860, 487] on button "Configurer" at bounding box center [781, 505] width 240 height 36
type input "[EMAIL_ADDRESS][DOMAIN_NAME]"
select select
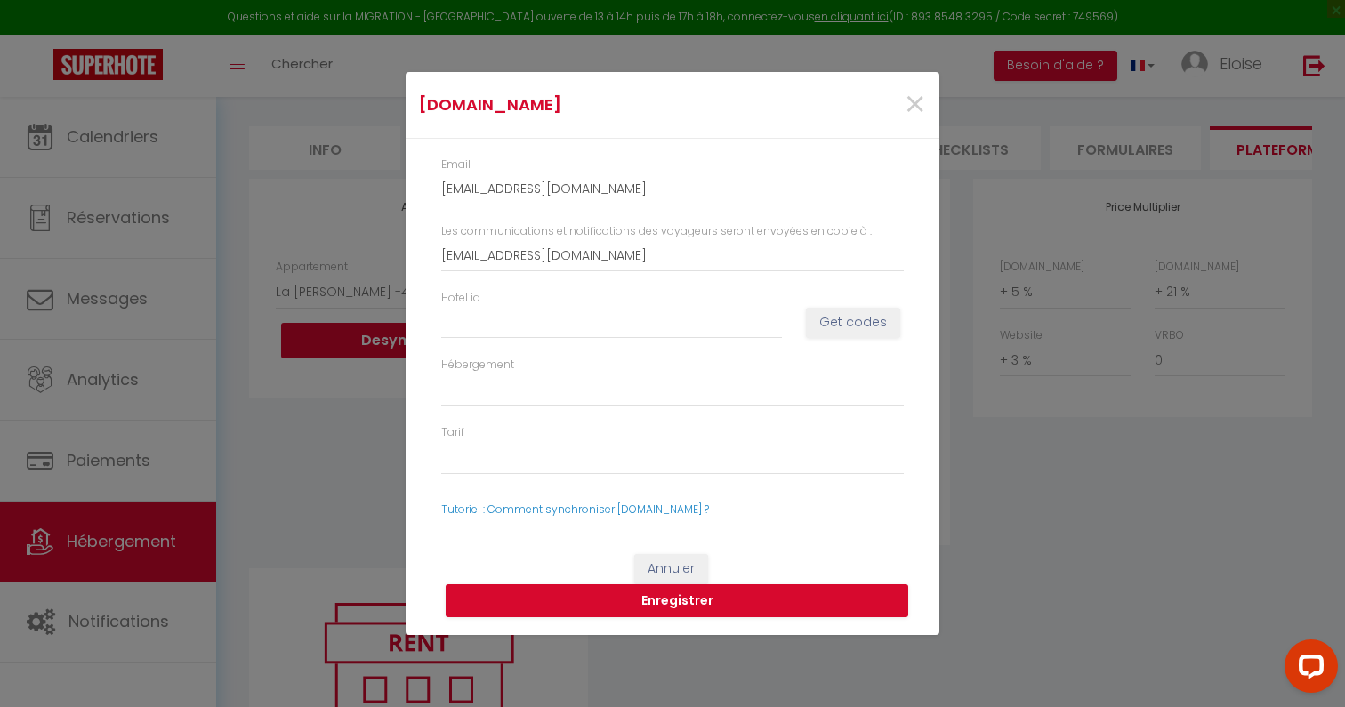
click at [995, 372] on div "[DOMAIN_NAME] × Email [EMAIL_ADDRESS][DOMAIN_NAME] Les communications et notifi…" at bounding box center [672, 353] width 1345 height 707
click at [908, 101] on span "×" at bounding box center [915, 104] width 22 height 53
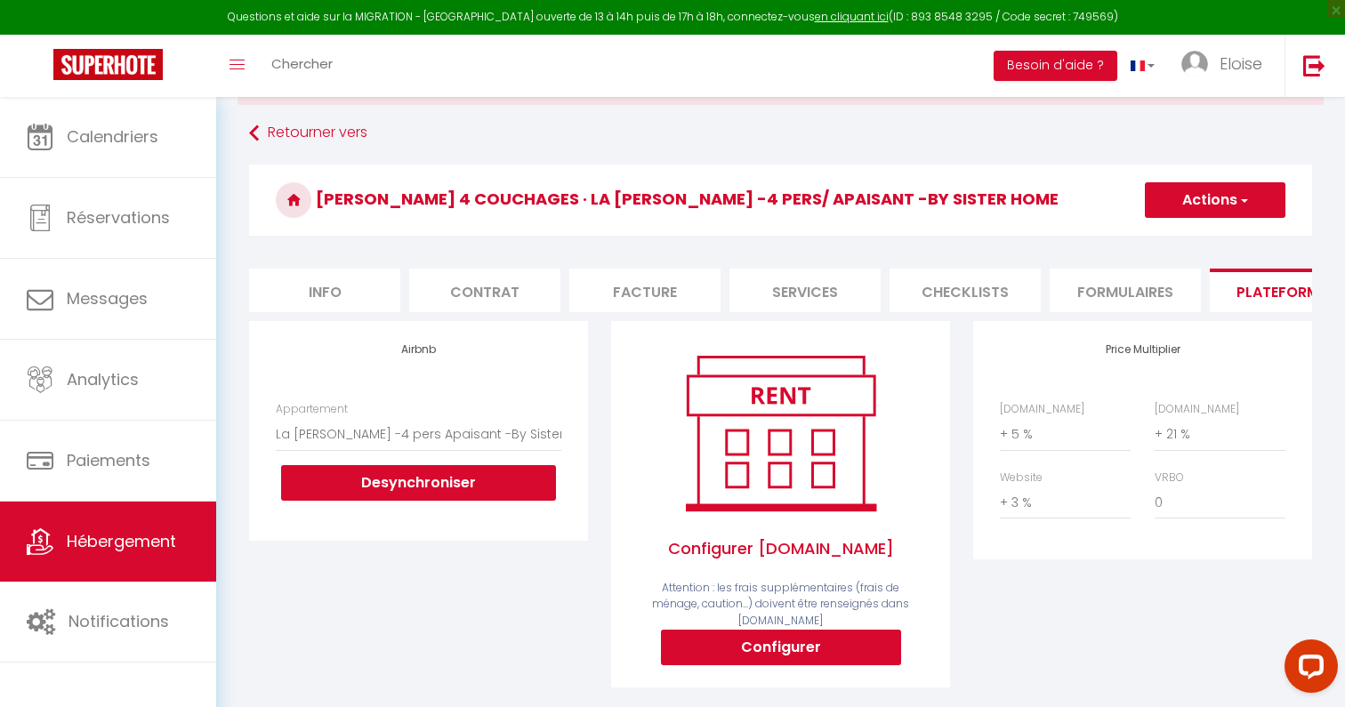
scroll to position [77, 0]
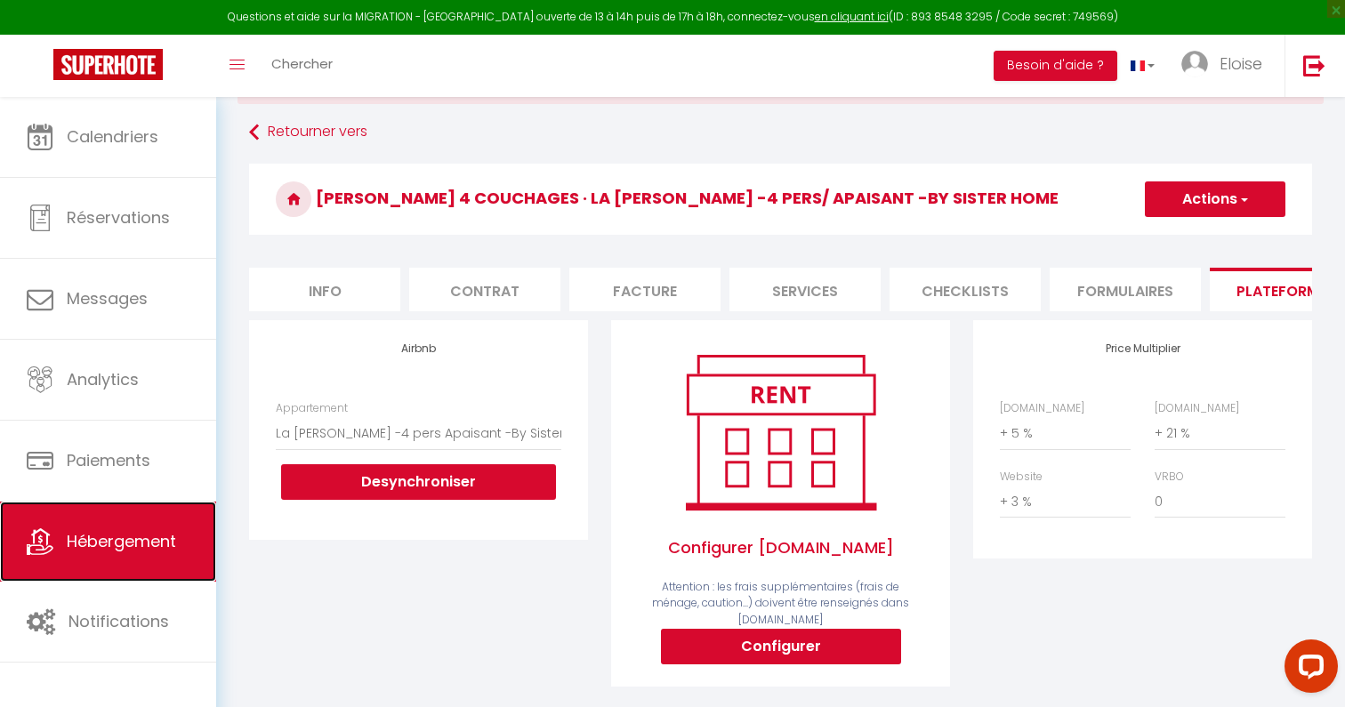
click at [104, 541] on span "Hébergement" at bounding box center [121, 541] width 109 height 22
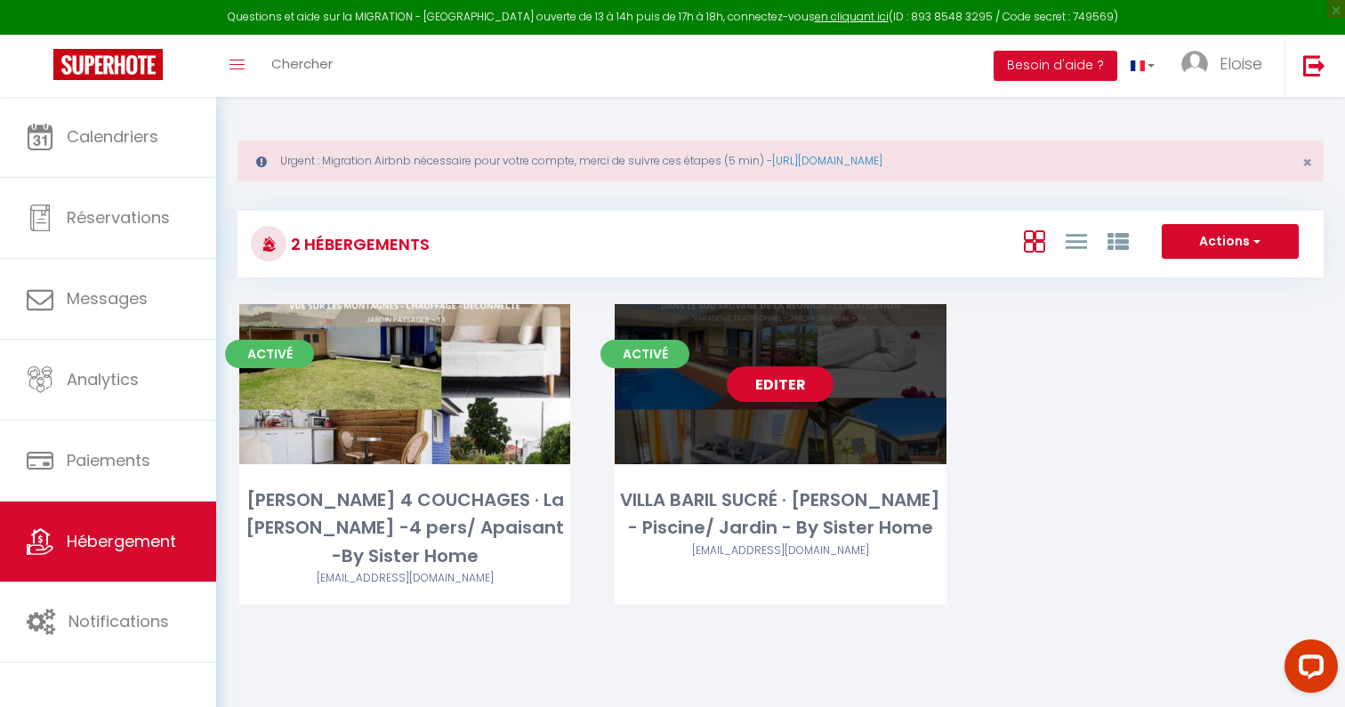
click at [768, 381] on link "Editer" at bounding box center [780, 384] width 107 height 36
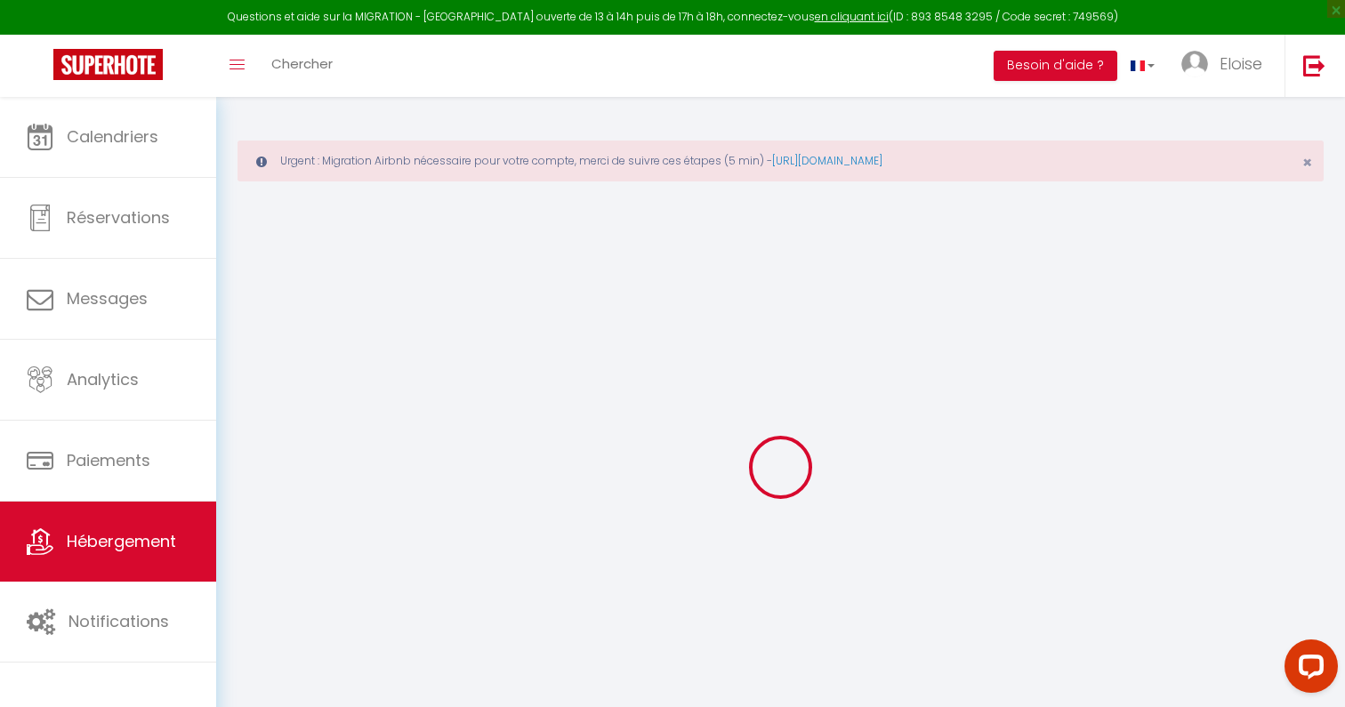
select select
checkbox input "false"
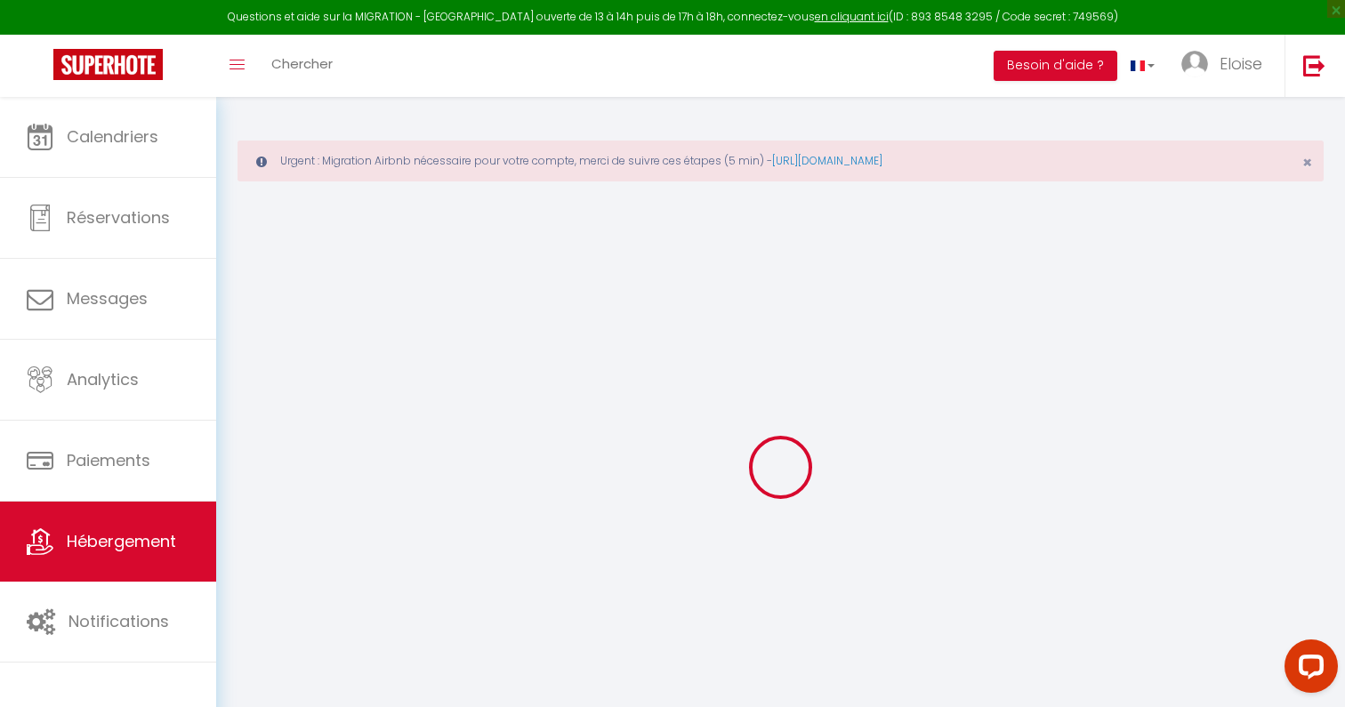
select select "14:00"
select select
select select "11:00"
select select "30"
select select "120"
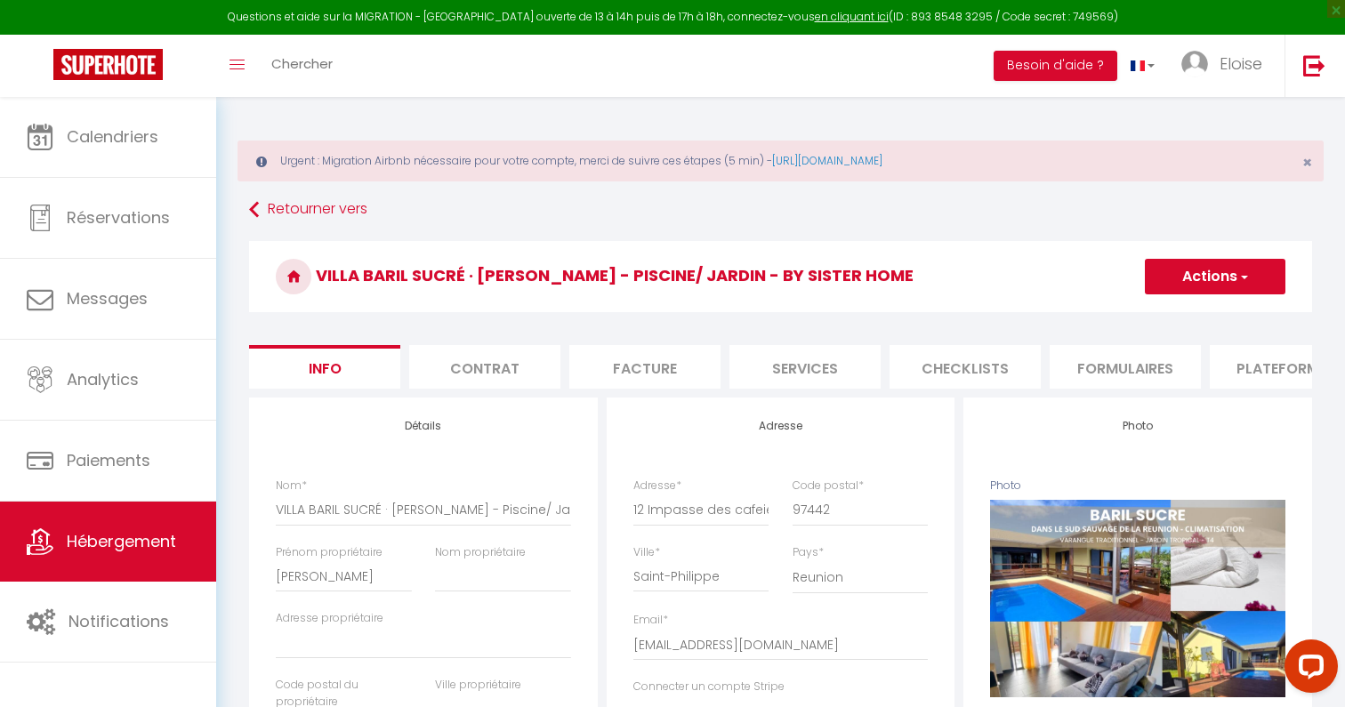
click at [1282, 302] on h3 "VILLA BARIL SUCRÉ · [PERSON_NAME] - Piscine/ Jardin - By Sister Home" at bounding box center [780, 276] width 1063 height 71
click at [1282, 370] on li "Plateformes" at bounding box center [1284, 367] width 151 height 44
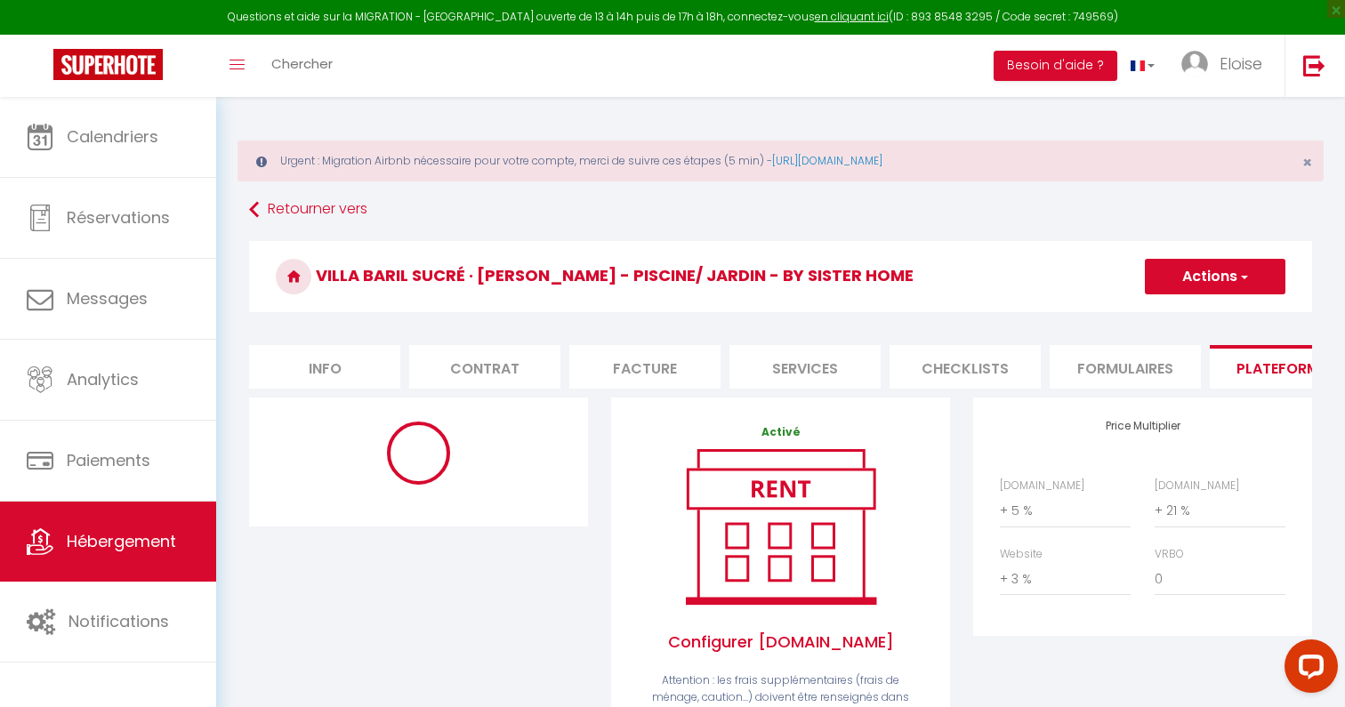
select select "8424-1268043814108370337"
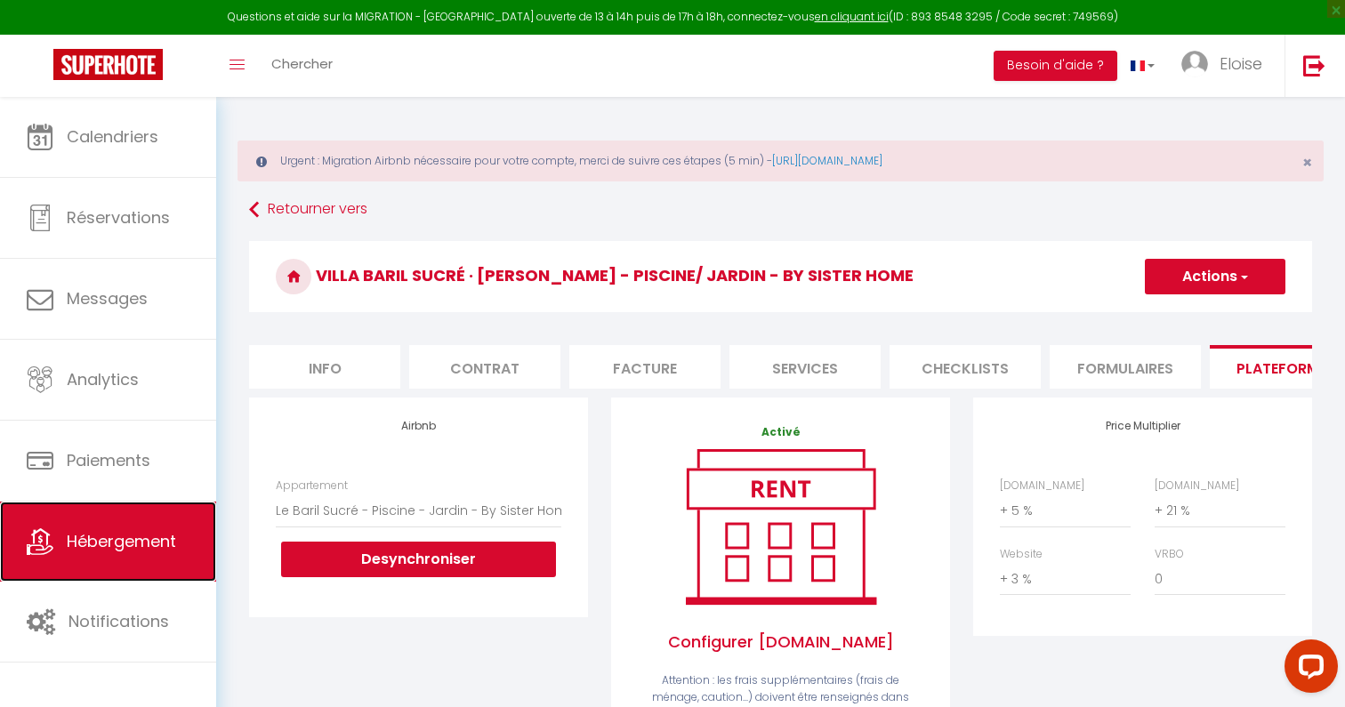
click at [117, 549] on span "Hébergement" at bounding box center [121, 541] width 109 height 22
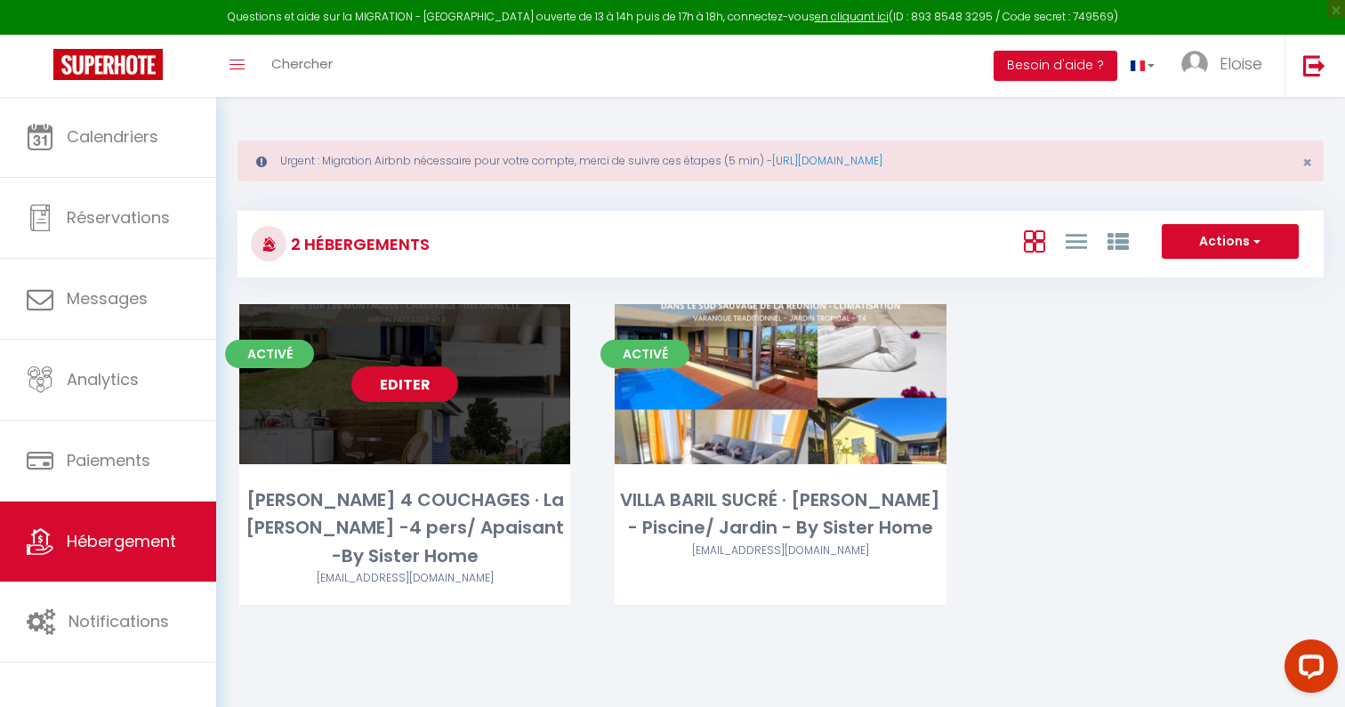
click at [408, 390] on link "Editer" at bounding box center [404, 384] width 107 height 36
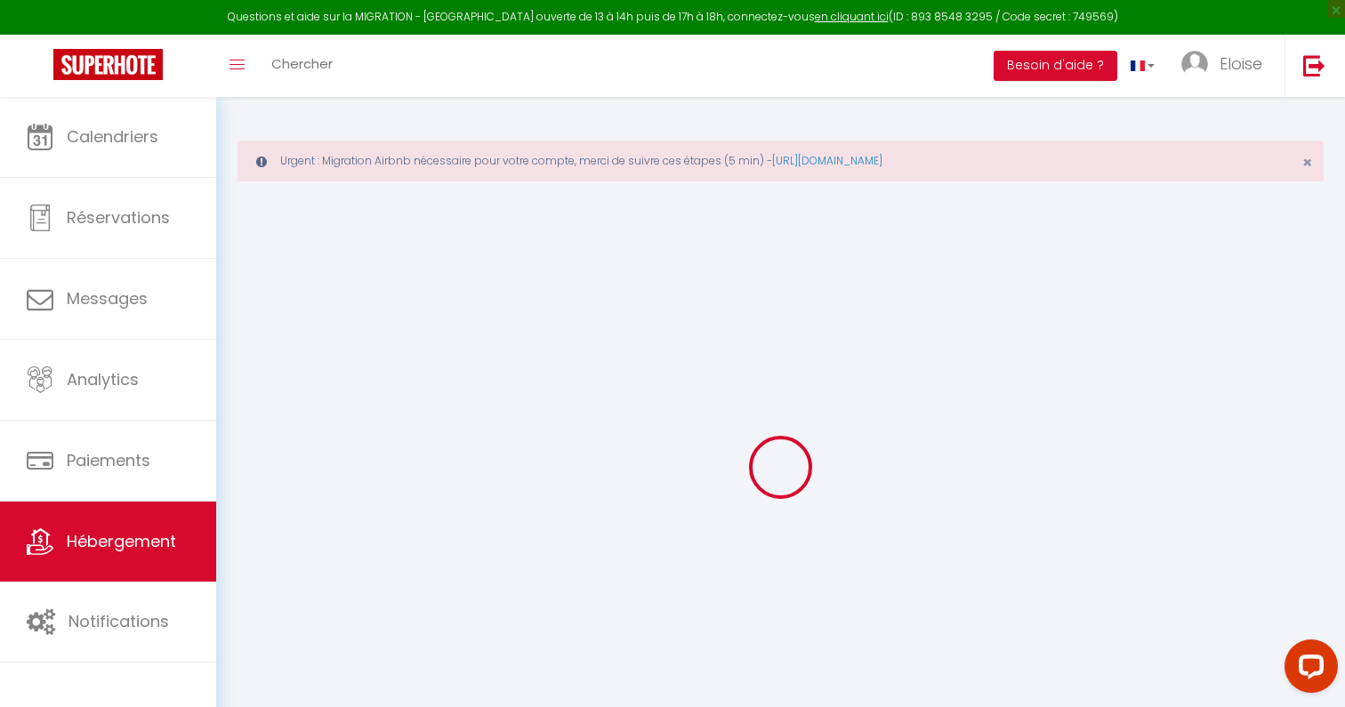
select select "+ 5 %"
select select "+ 21 %"
select select "+ 3 %"
select select
checkbox input "false"
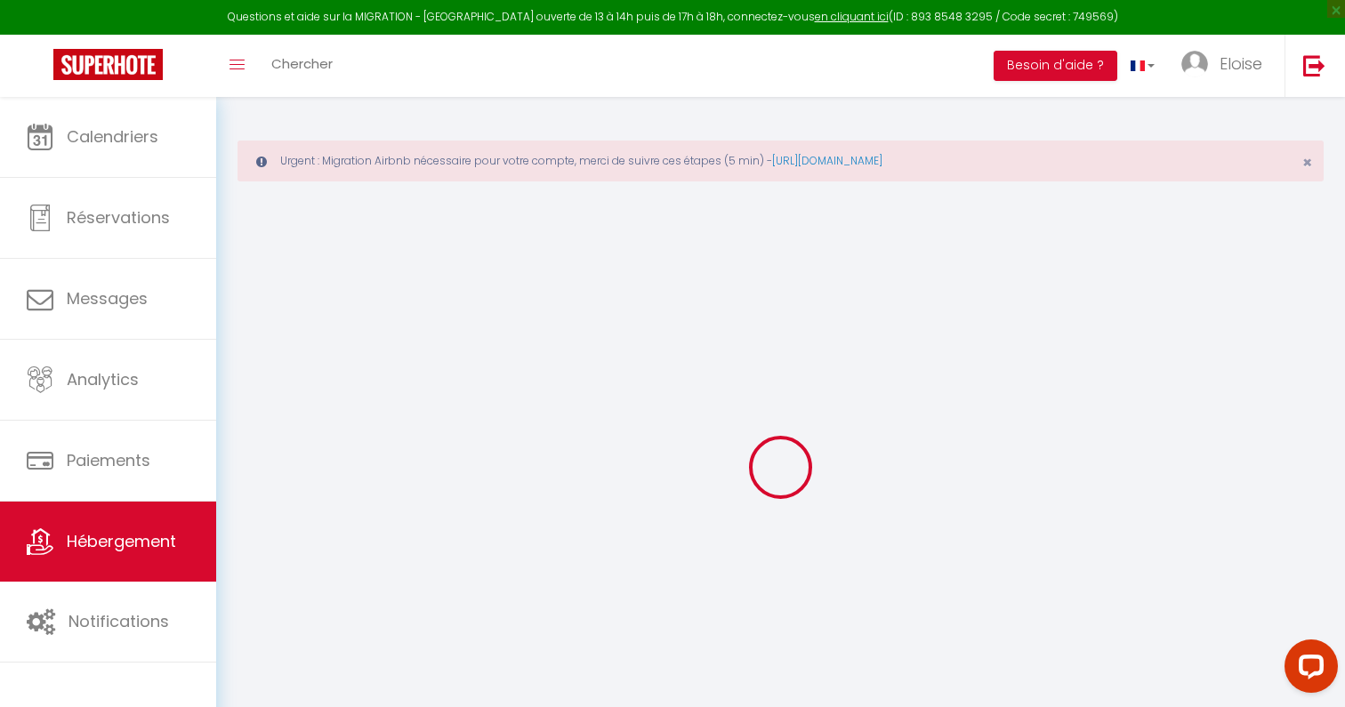
checkbox input "false"
select select "14:00"
select select
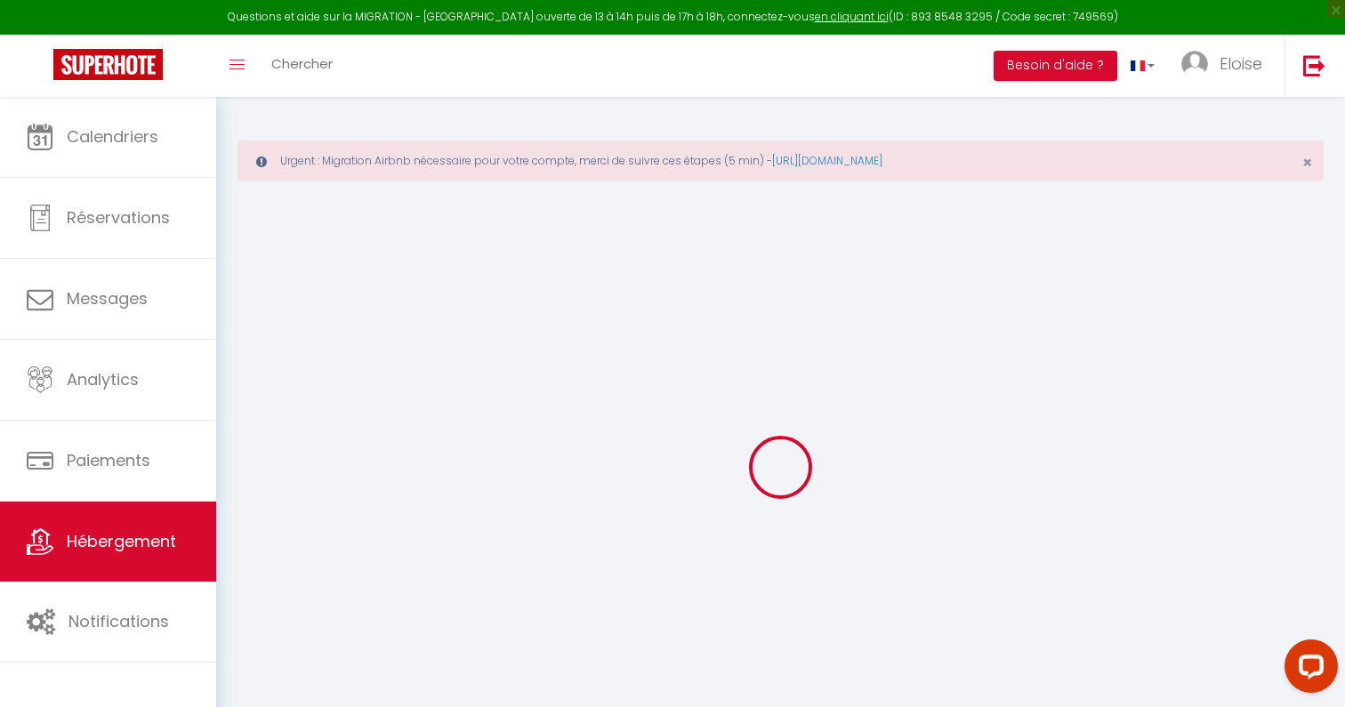
select select "11:00"
select select "30"
select select "120"
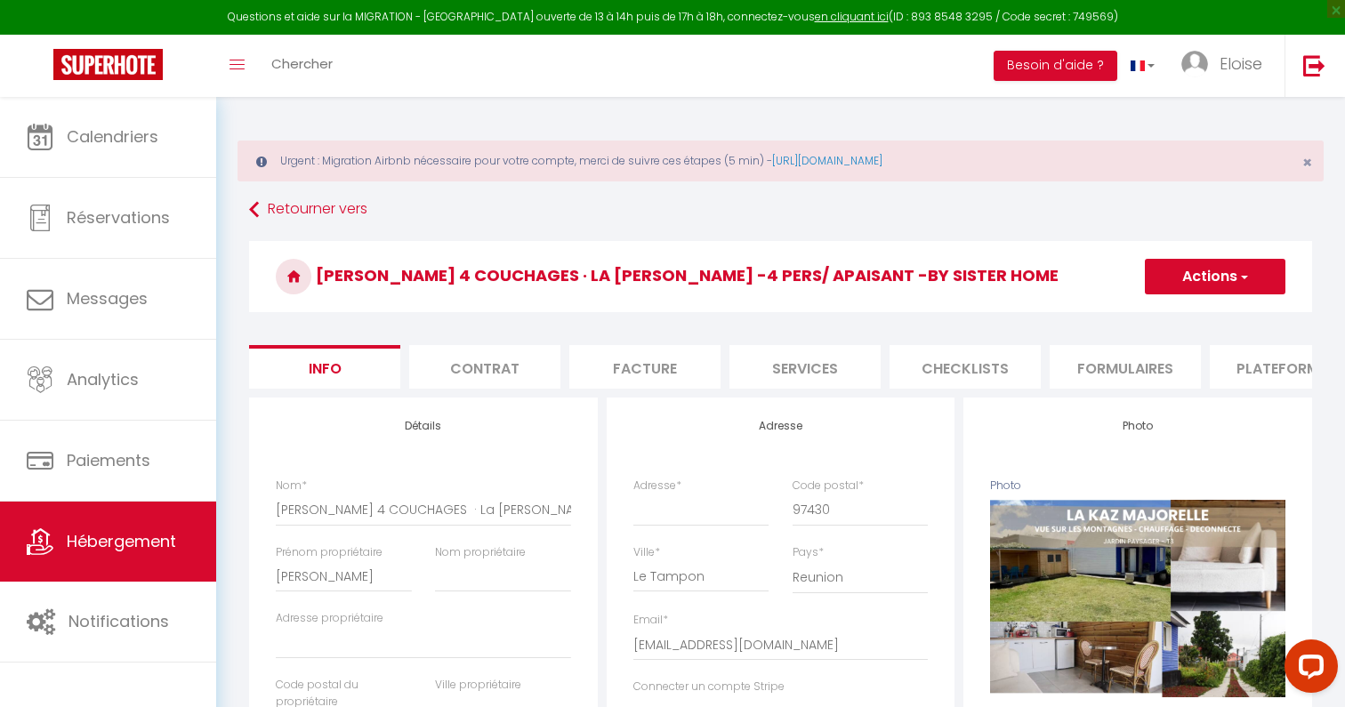
select select
checkbox input "false"
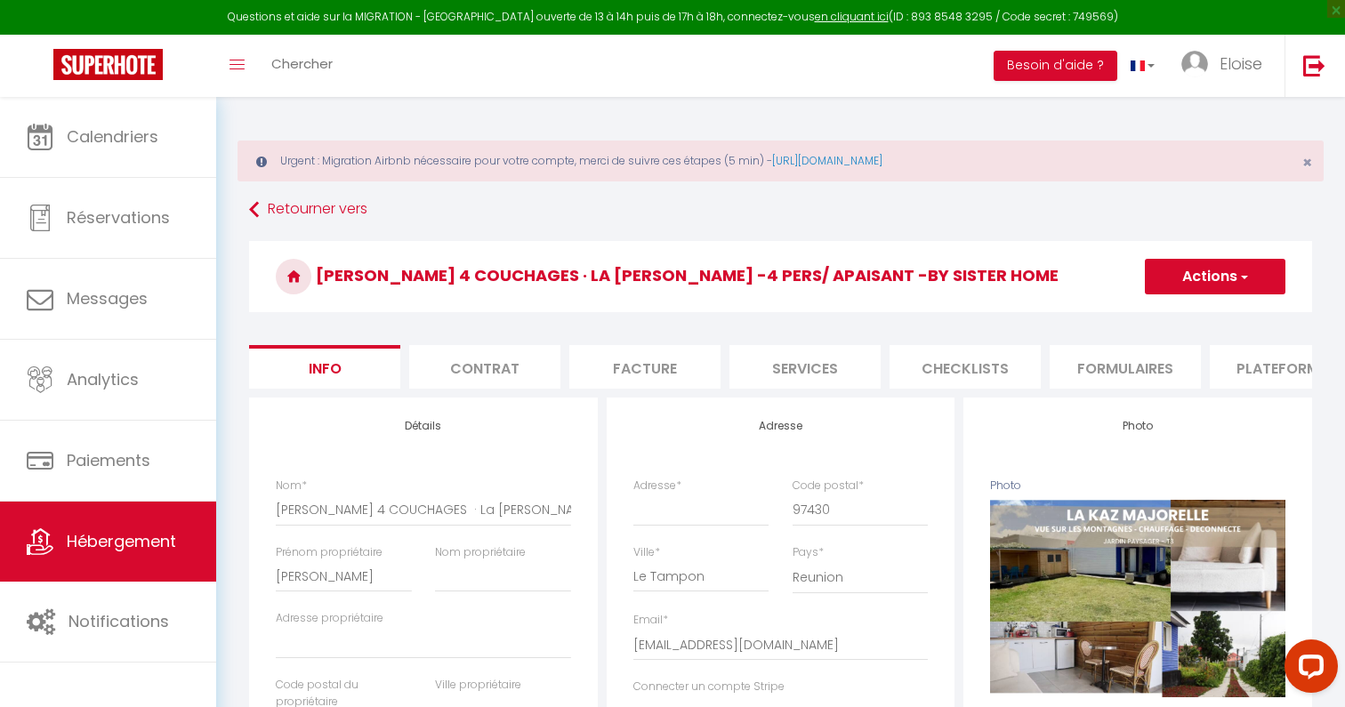
checkbox input "false"
select select "8424-1015586129324011062"
click at [1243, 369] on li "Plateformes" at bounding box center [1284, 367] width 151 height 44
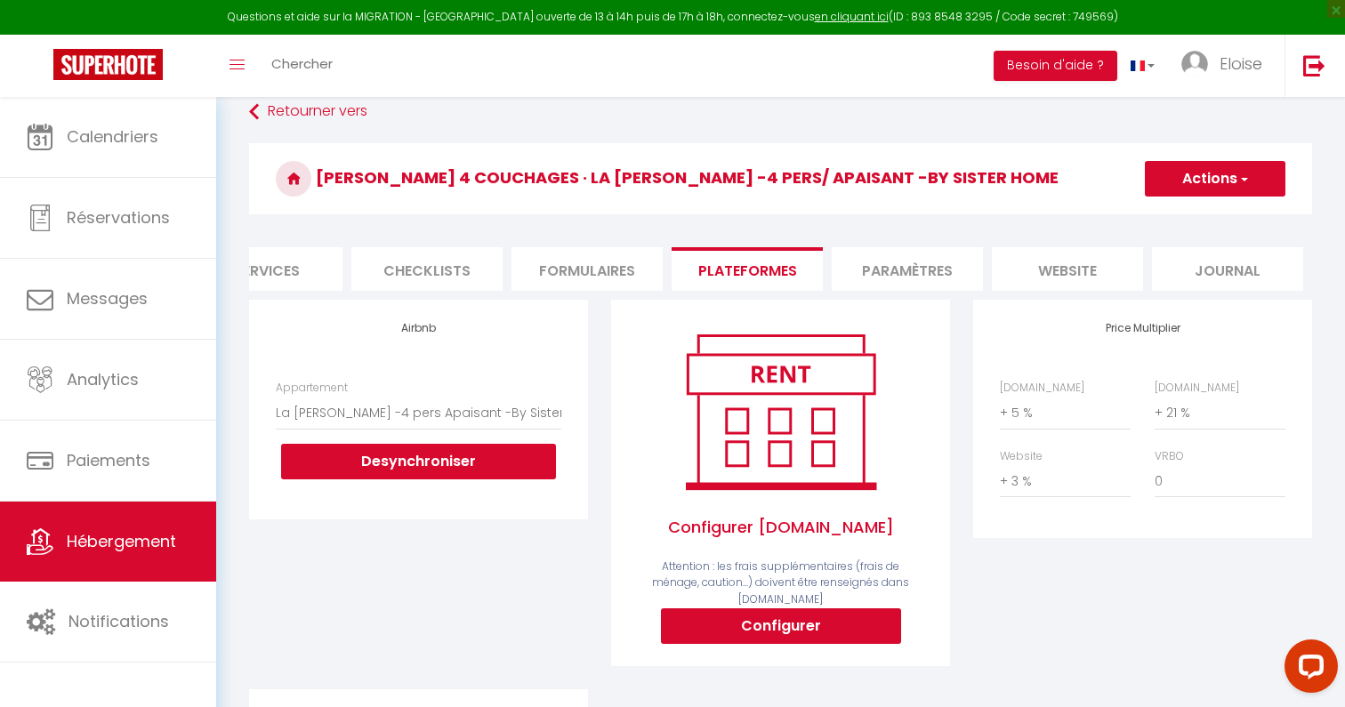
scroll to position [99, 0]
click at [898, 329] on div "Configurer [DOMAIN_NAME] Attention : les frais supplémentaires (frais de ménage…" at bounding box center [780, 483] width 285 height 317
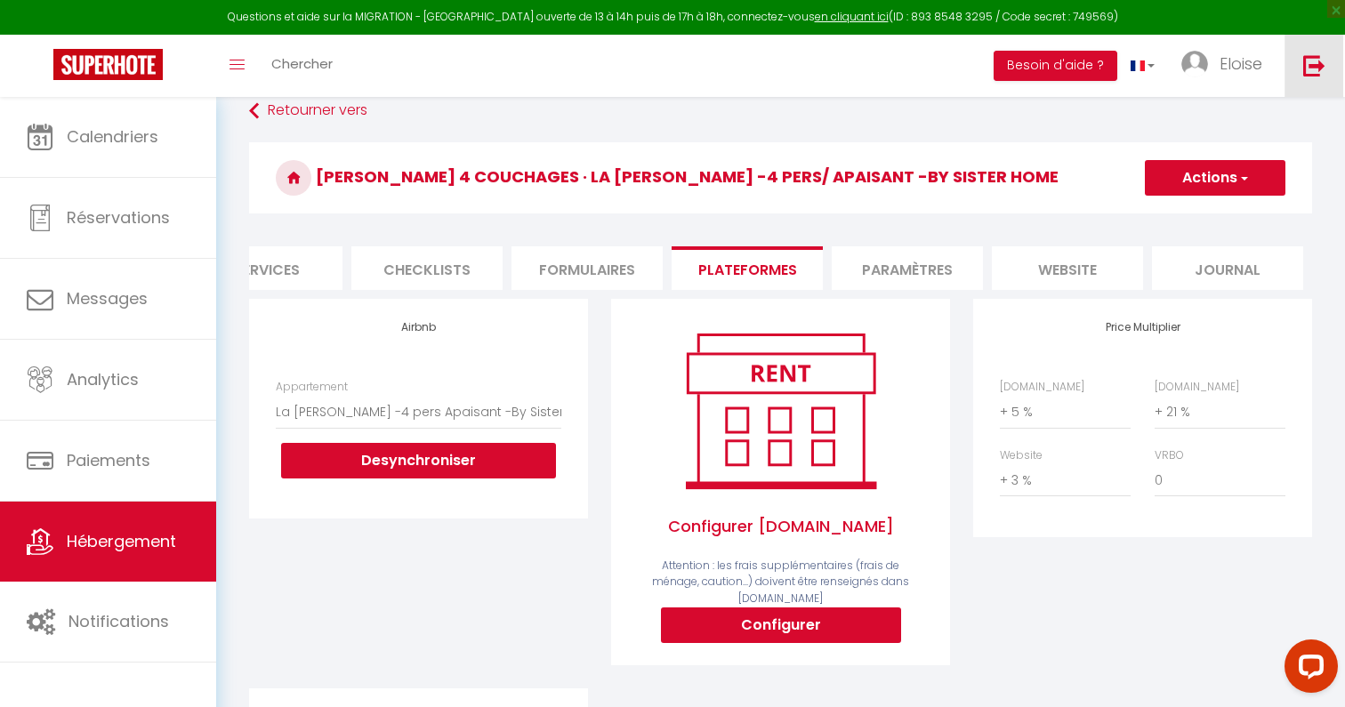
click at [1319, 74] on img at bounding box center [1314, 65] width 22 height 22
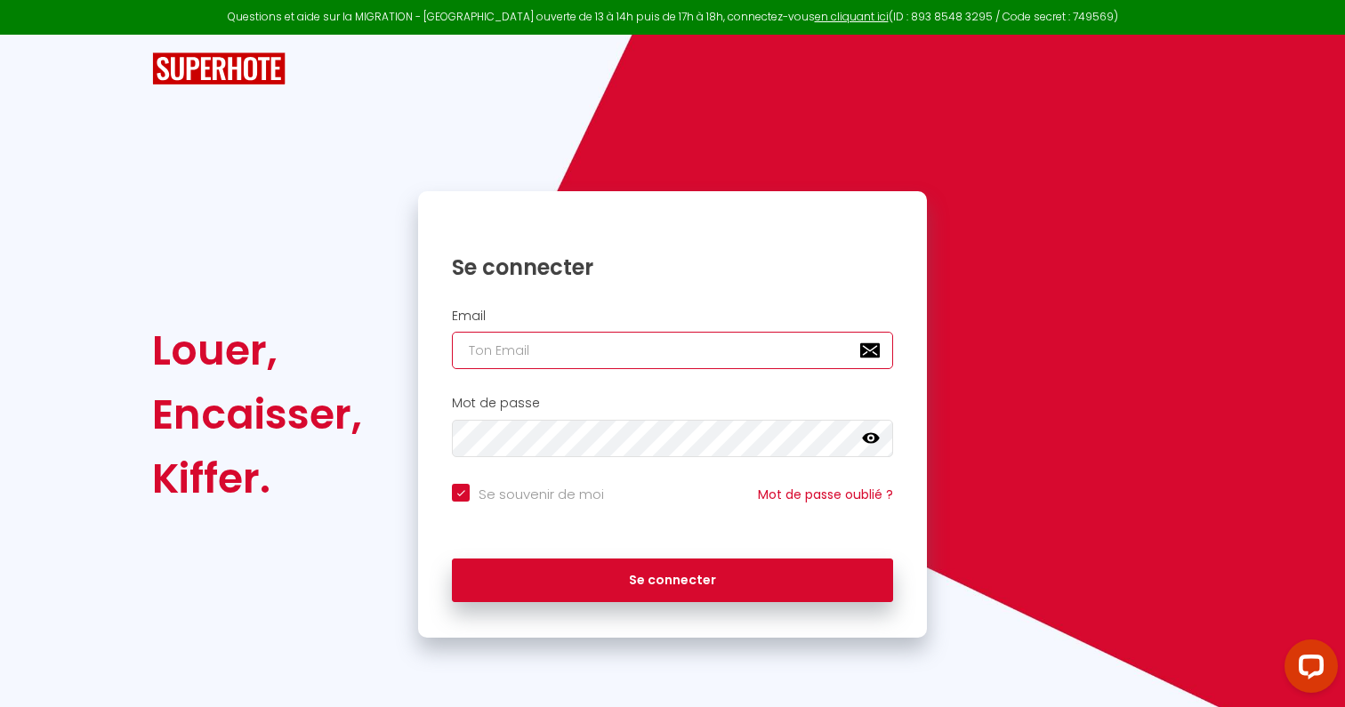
click at [569, 359] on input "email" at bounding box center [672, 350] width 441 height 37
paste input "[EMAIL_ADDRESS][DOMAIN_NAME]"
type input "[EMAIL_ADDRESS][DOMAIN_NAME]"
checkbox input "true"
type input "[EMAIL_ADDRESS][DOMAIN_NAME]"
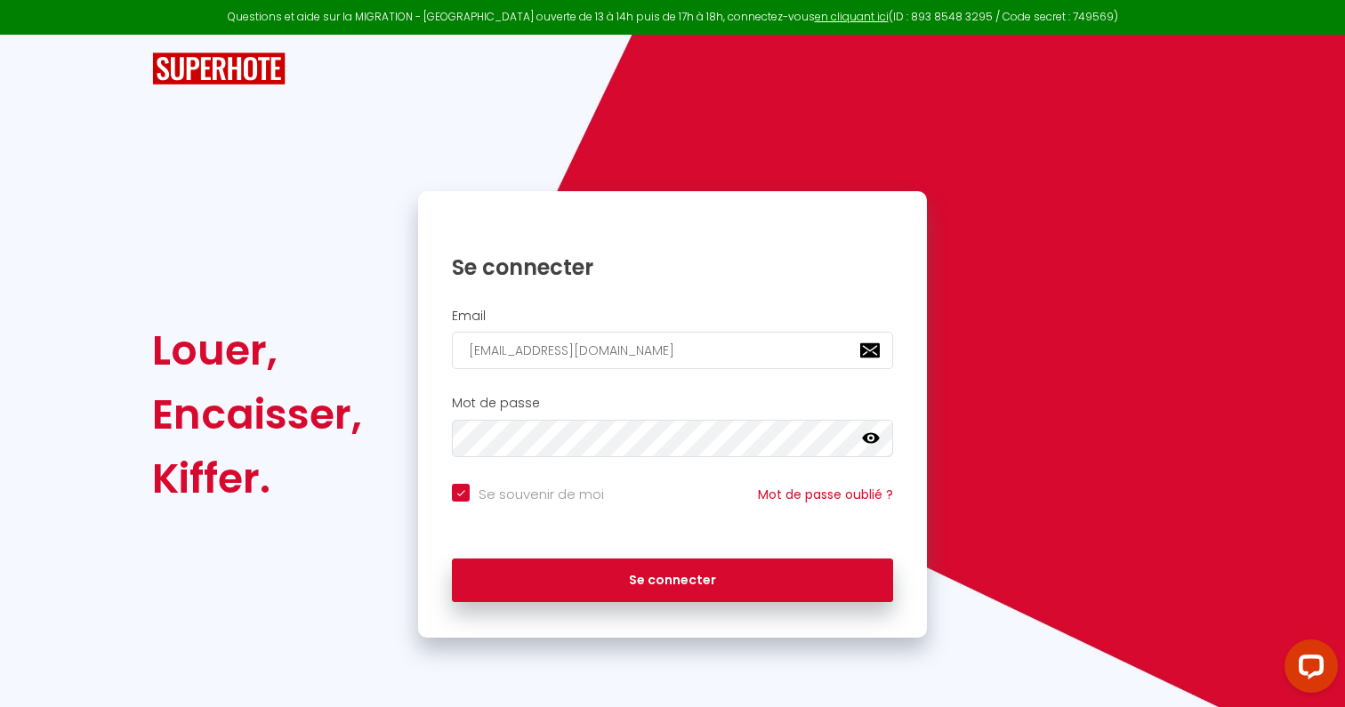
click at [619, 549] on div "Se connecter" at bounding box center [672, 581] width 509 height 80
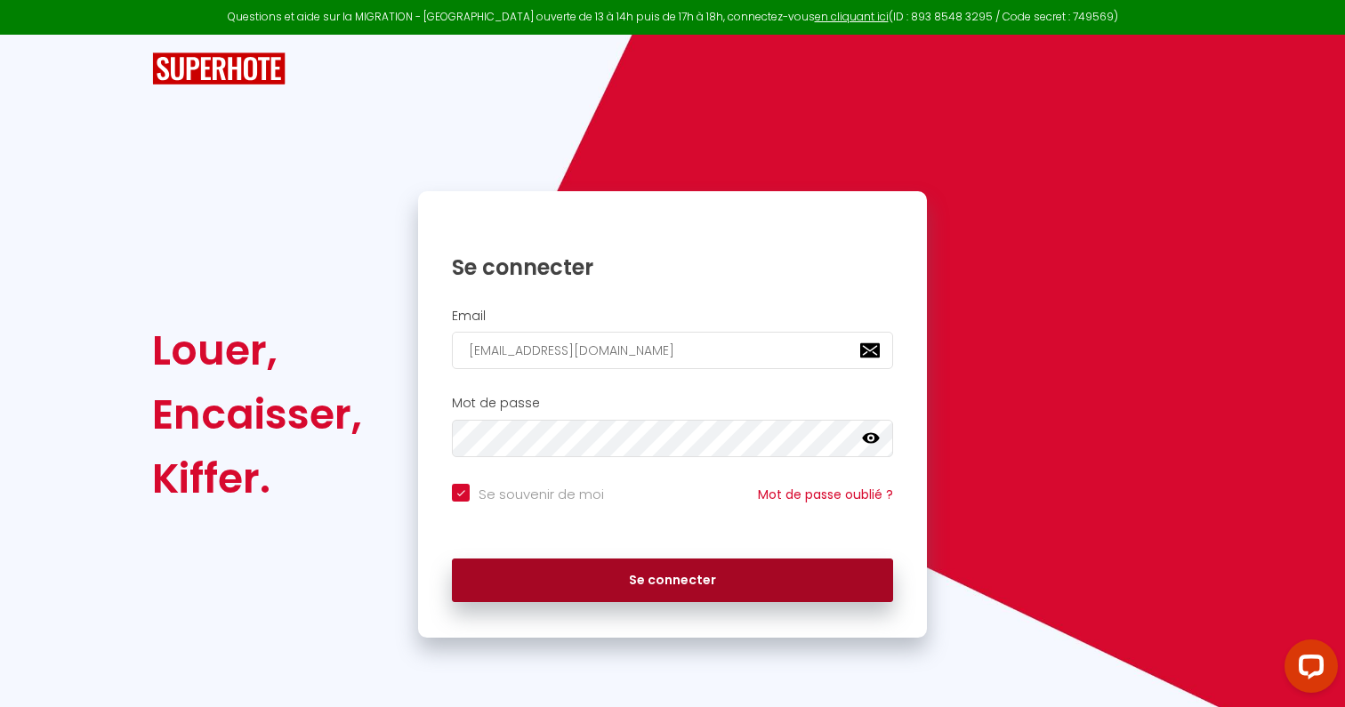
click at [621, 571] on button "Se connecter" at bounding box center [672, 581] width 441 height 44
checkbox input "true"
